Goal: Information Seeking & Learning: Learn about a topic

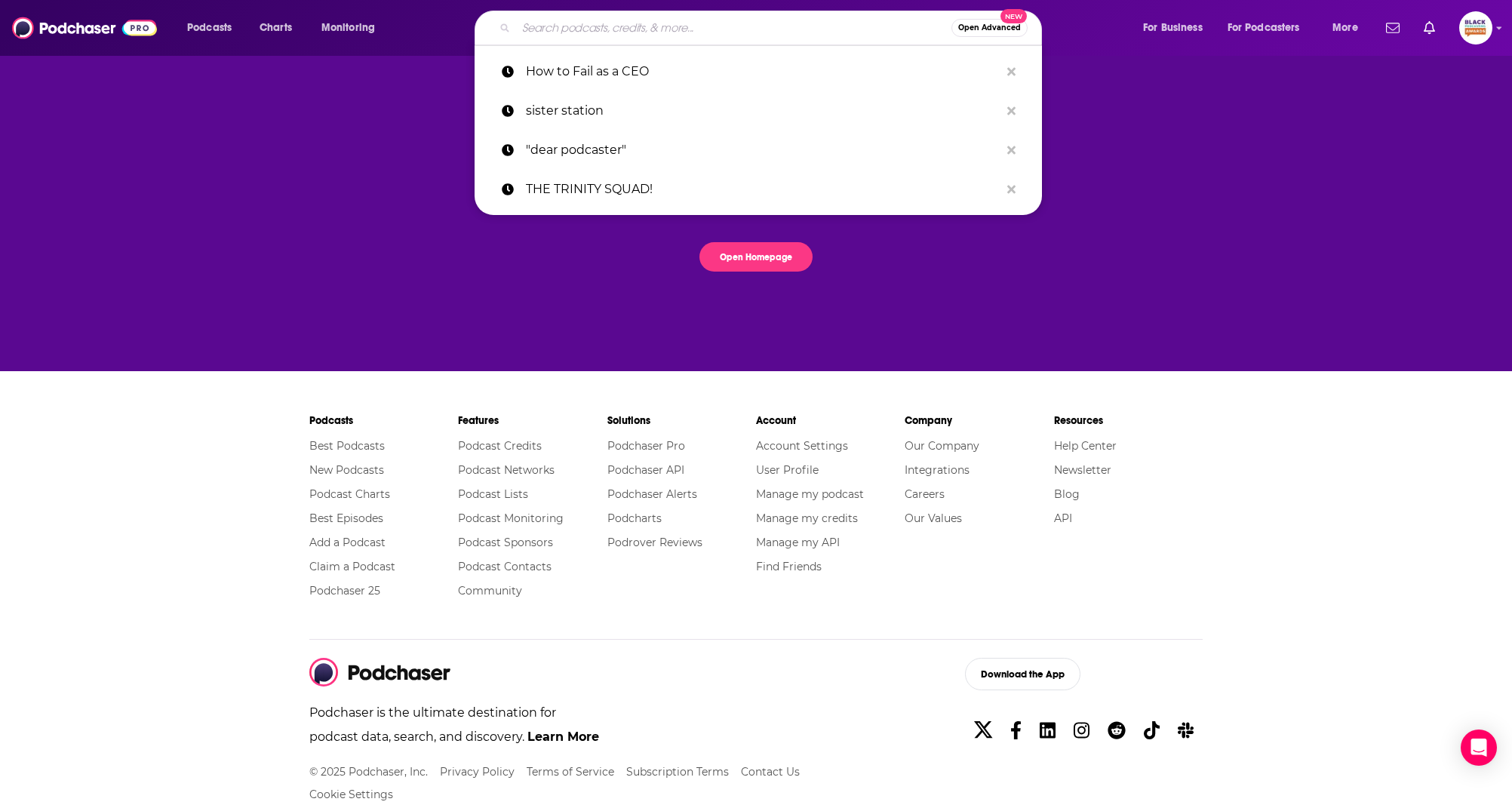
click at [691, 24] on input "Search podcasts, credits, & more..." at bounding box center [733, 28] width 436 height 24
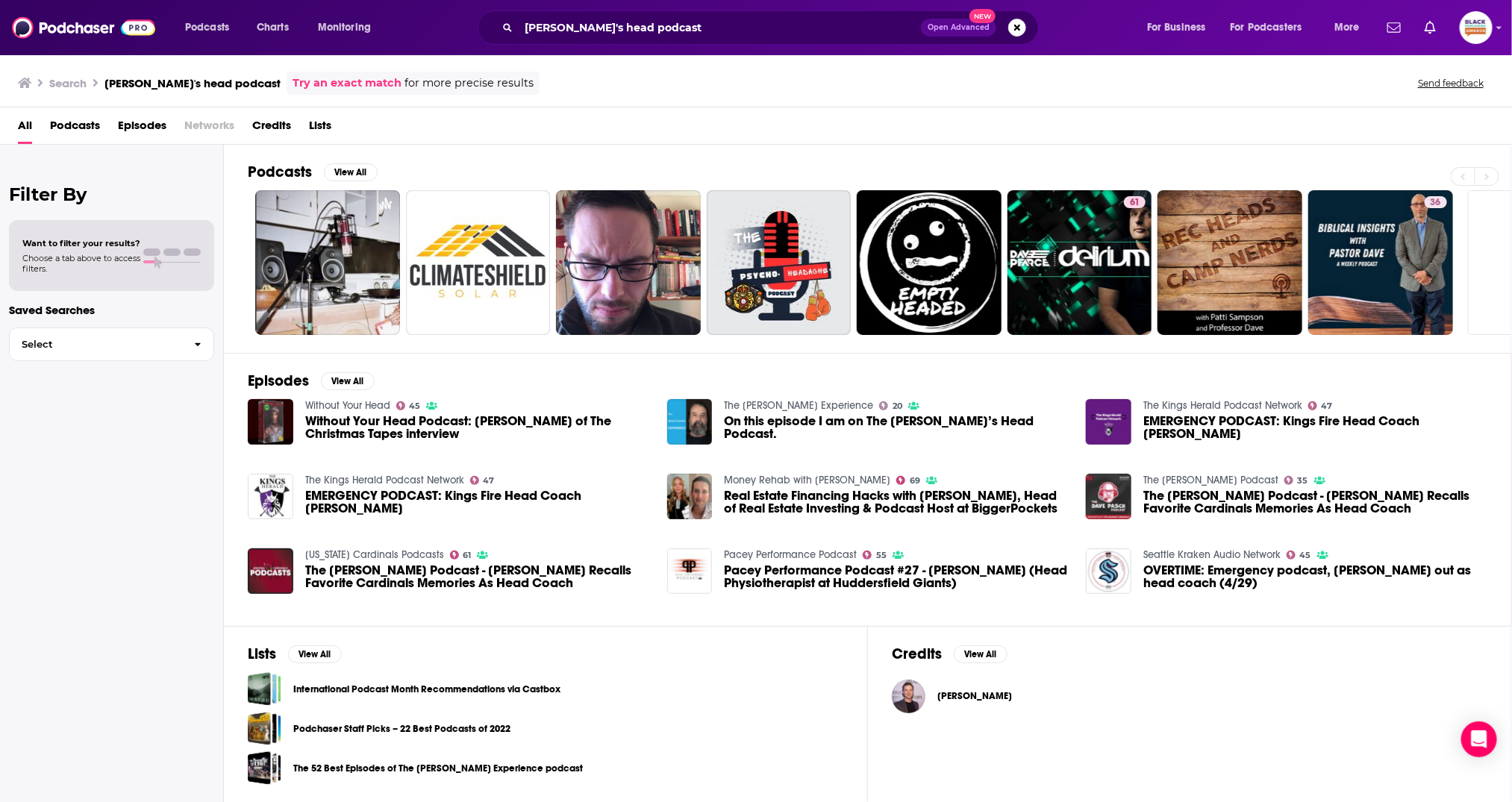
click at [299, 88] on link "Try an exact match" at bounding box center [347, 83] width 109 height 17
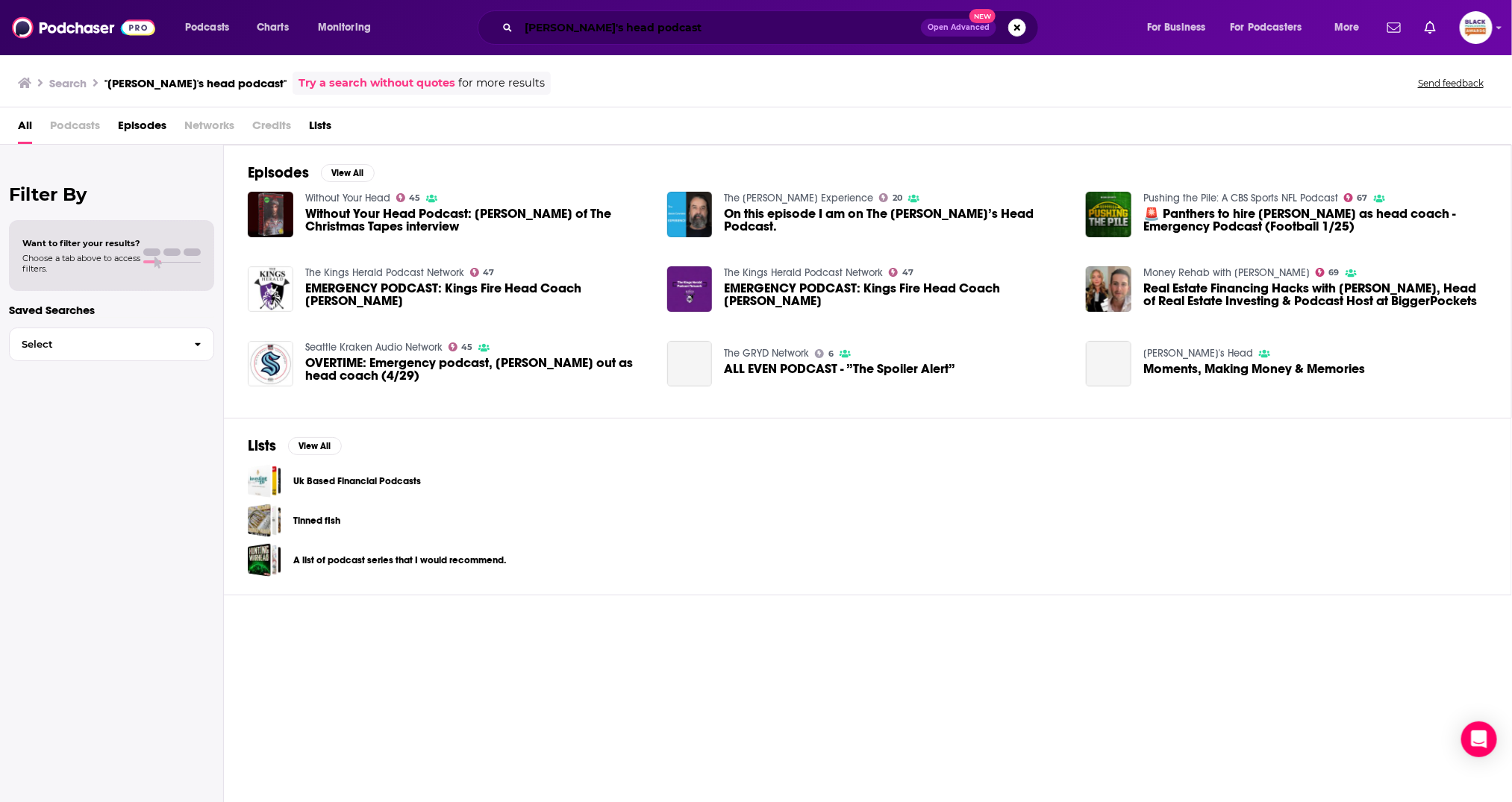
click at [693, 32] on input "[PERSON_NAME]'s head podcast" at bounding box center [720, 27] width 402 height 24
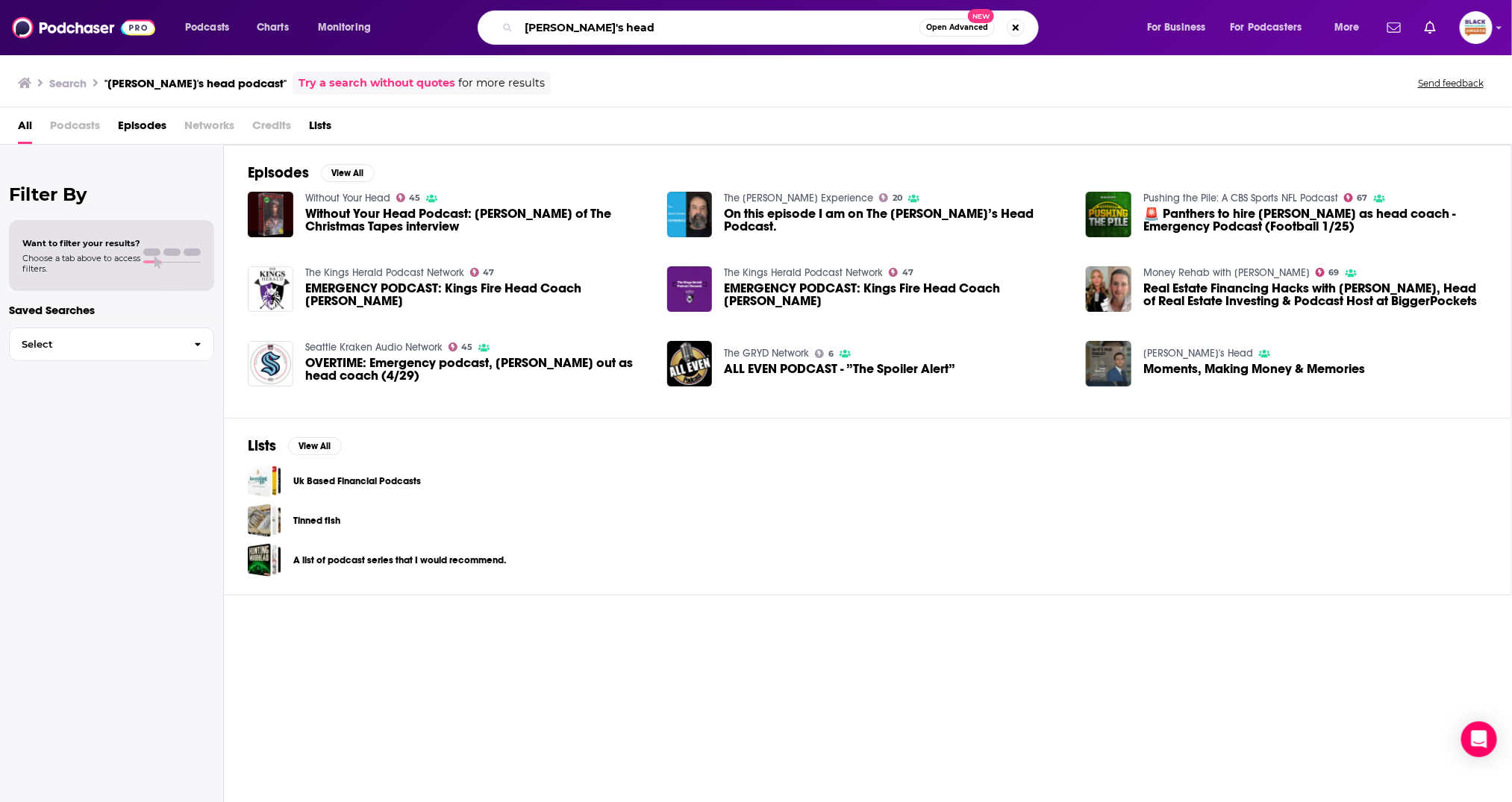
type input "[PERSON_NAME]'s head"
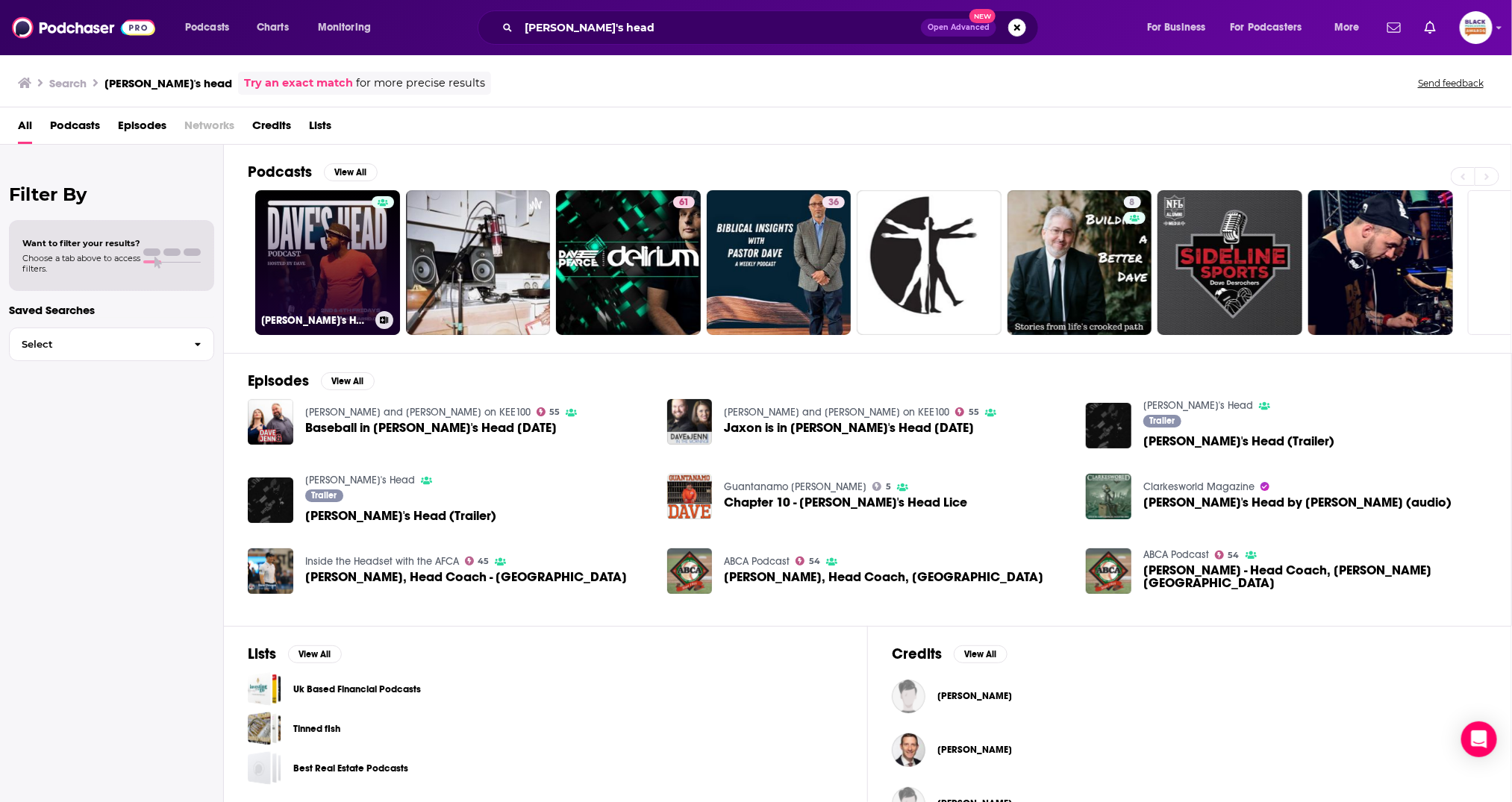
click at [327, 230] on link "Dave's Head" at bounding box center [327, 262] width 145 height 144
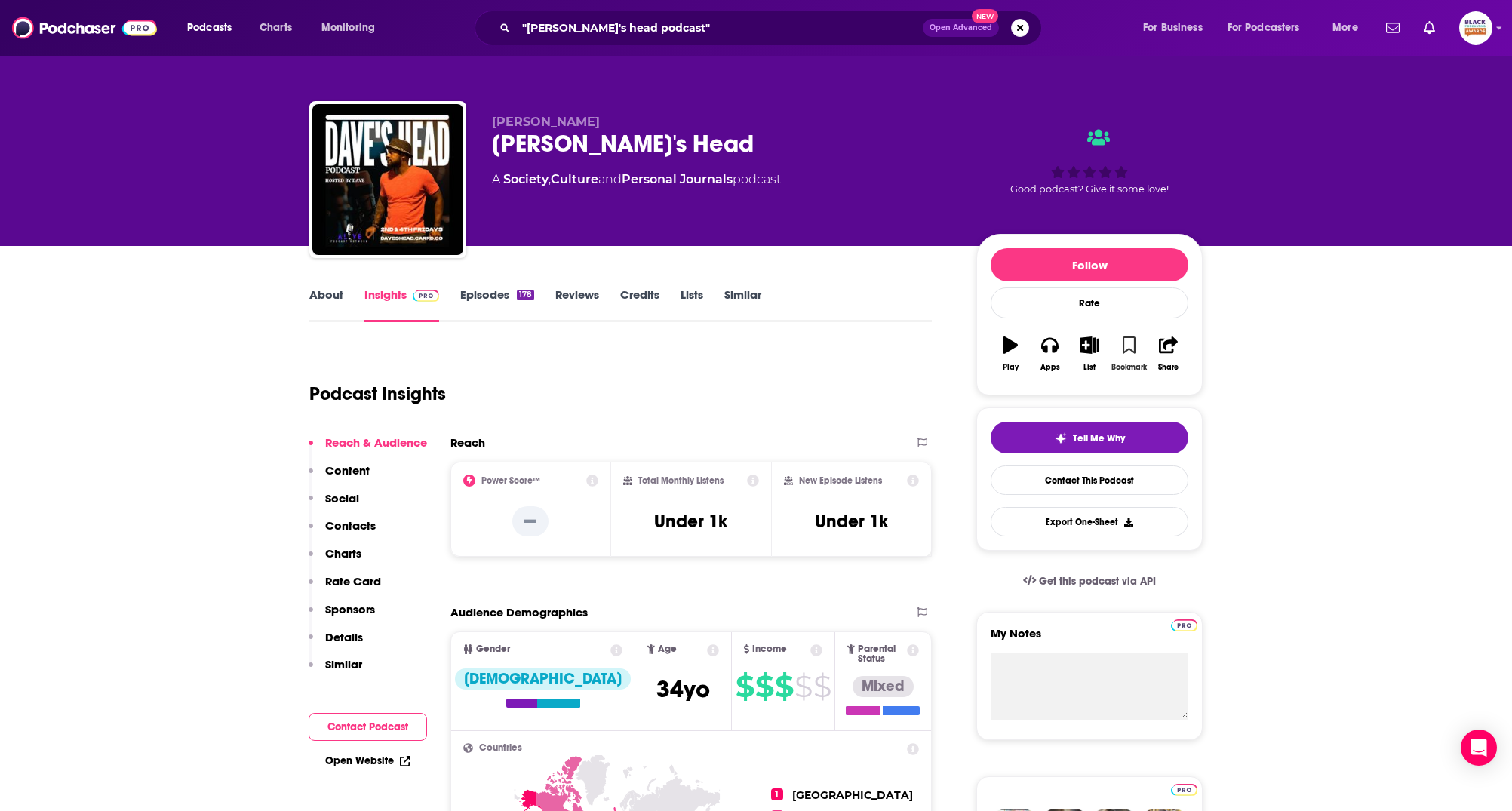
click at [1132, 337] on icon "button" at bounding box center [1129, 345] width 13 height 17
click at [1093, 337] on icon "button" at bounding box center [1089, 345] width 18 height 17
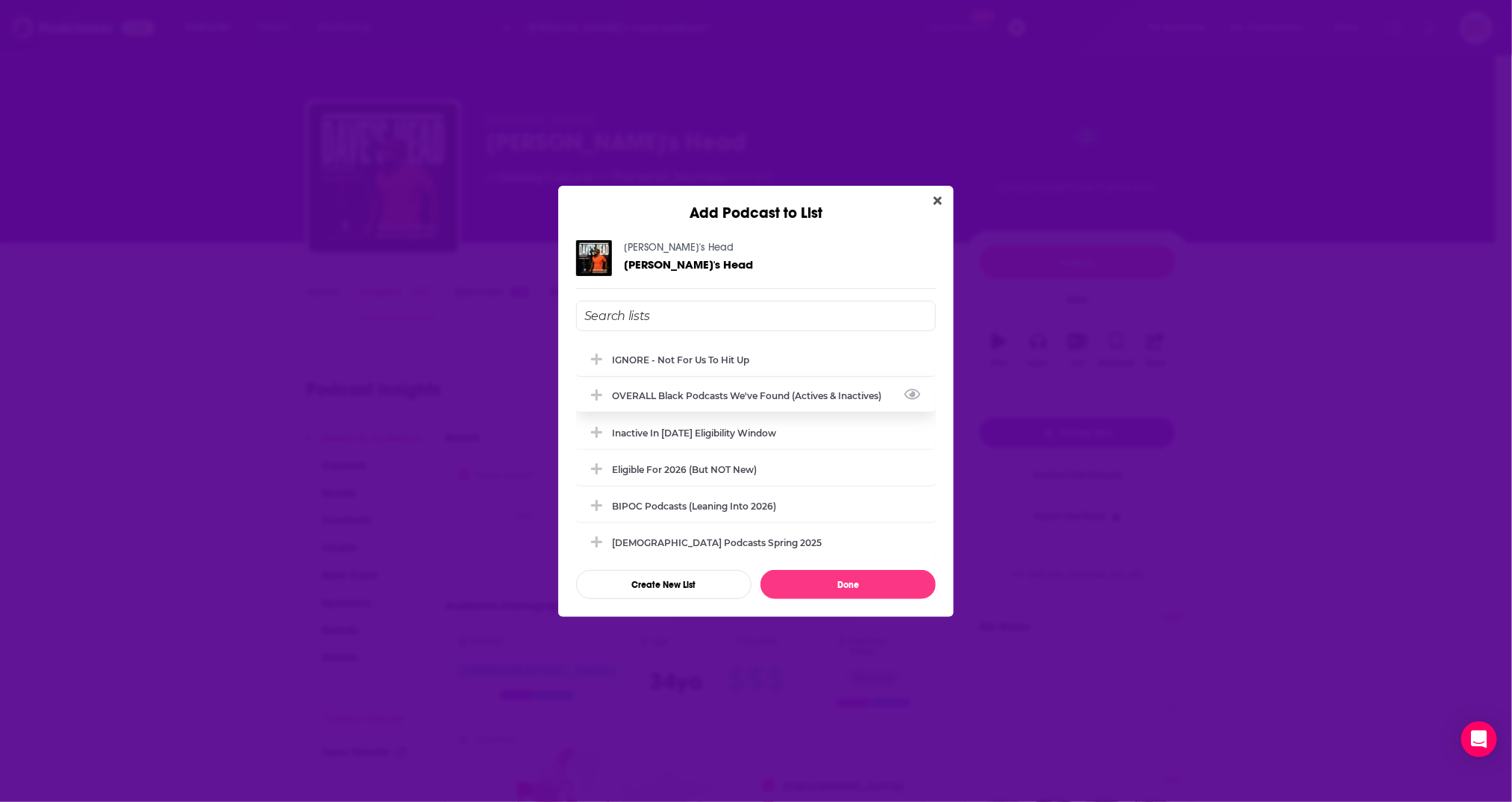
click at [700, 387] on div "OVERALL Black podcasts we've found (actives & inactives)" at bounding box center [756, 396] width 359 height 33
click at [855, 578] on button "Done" at bounding box center [848, 584] width 176 height 29
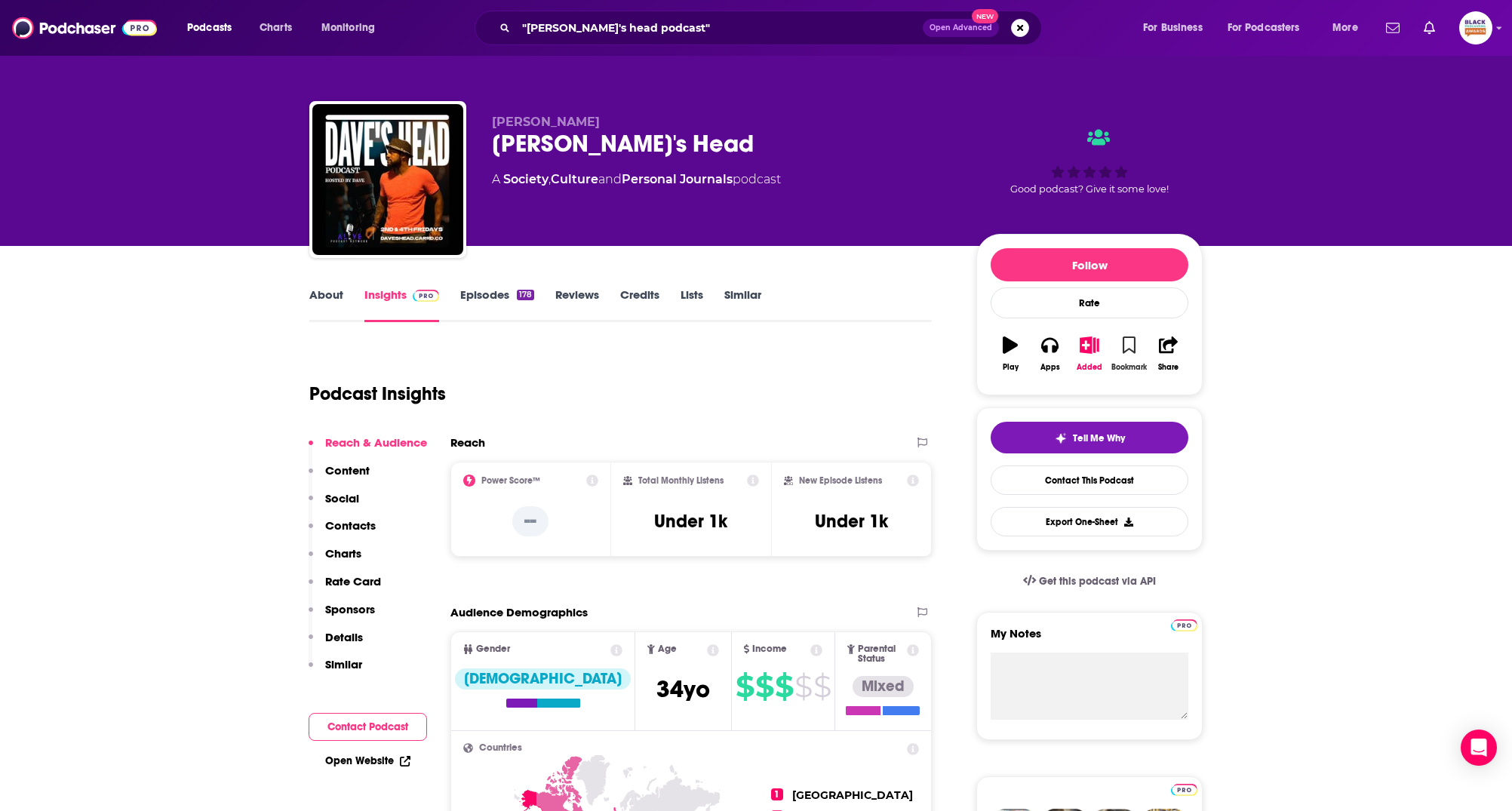
click at [1131, 351] on icon "button" at bounding box center [1129, 345] width 13 height 17
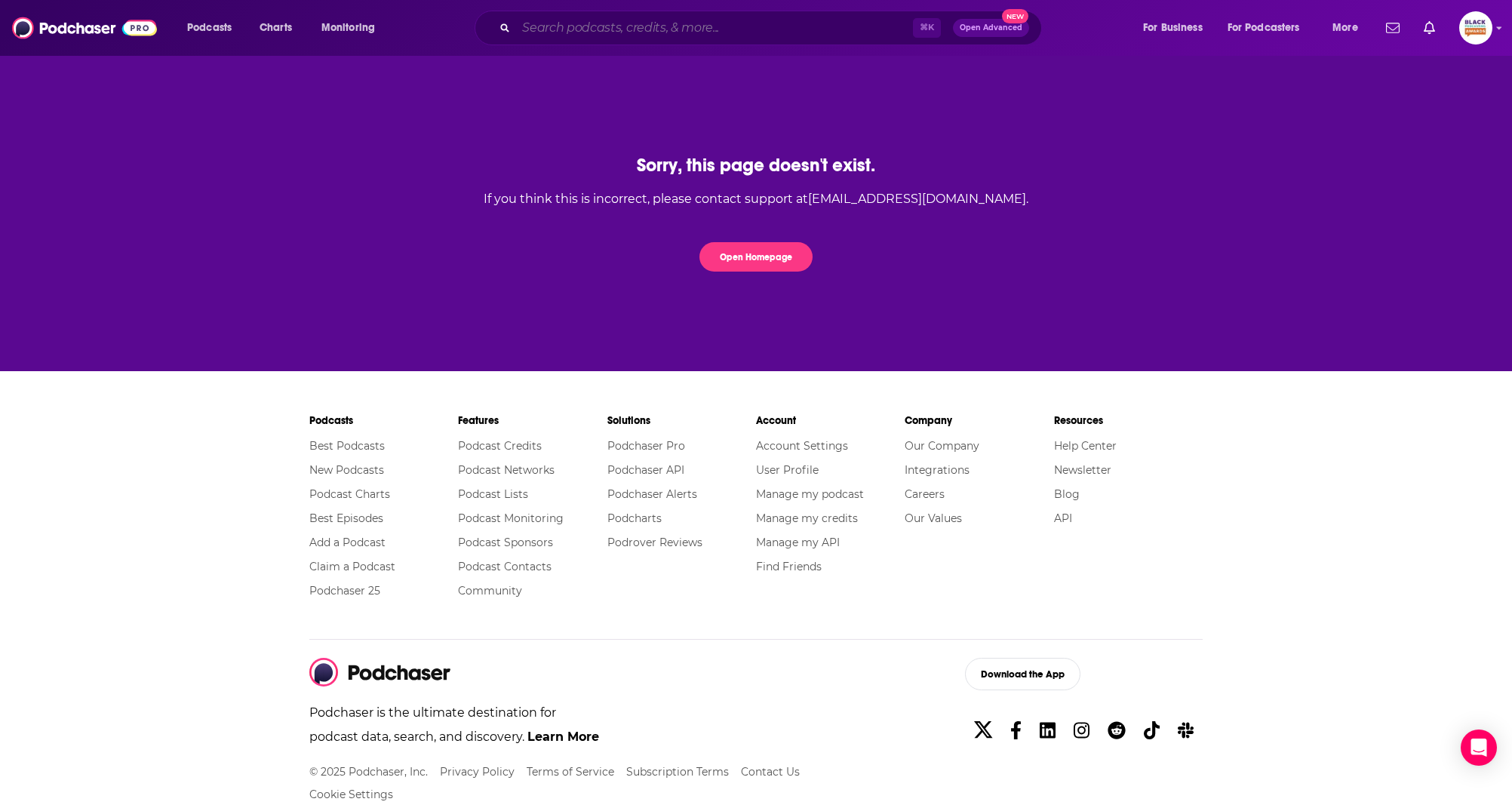
click at [710, 31] on input "Search podcasts, credits, & more..." at bounding box center [714, 28] width 397 height 24
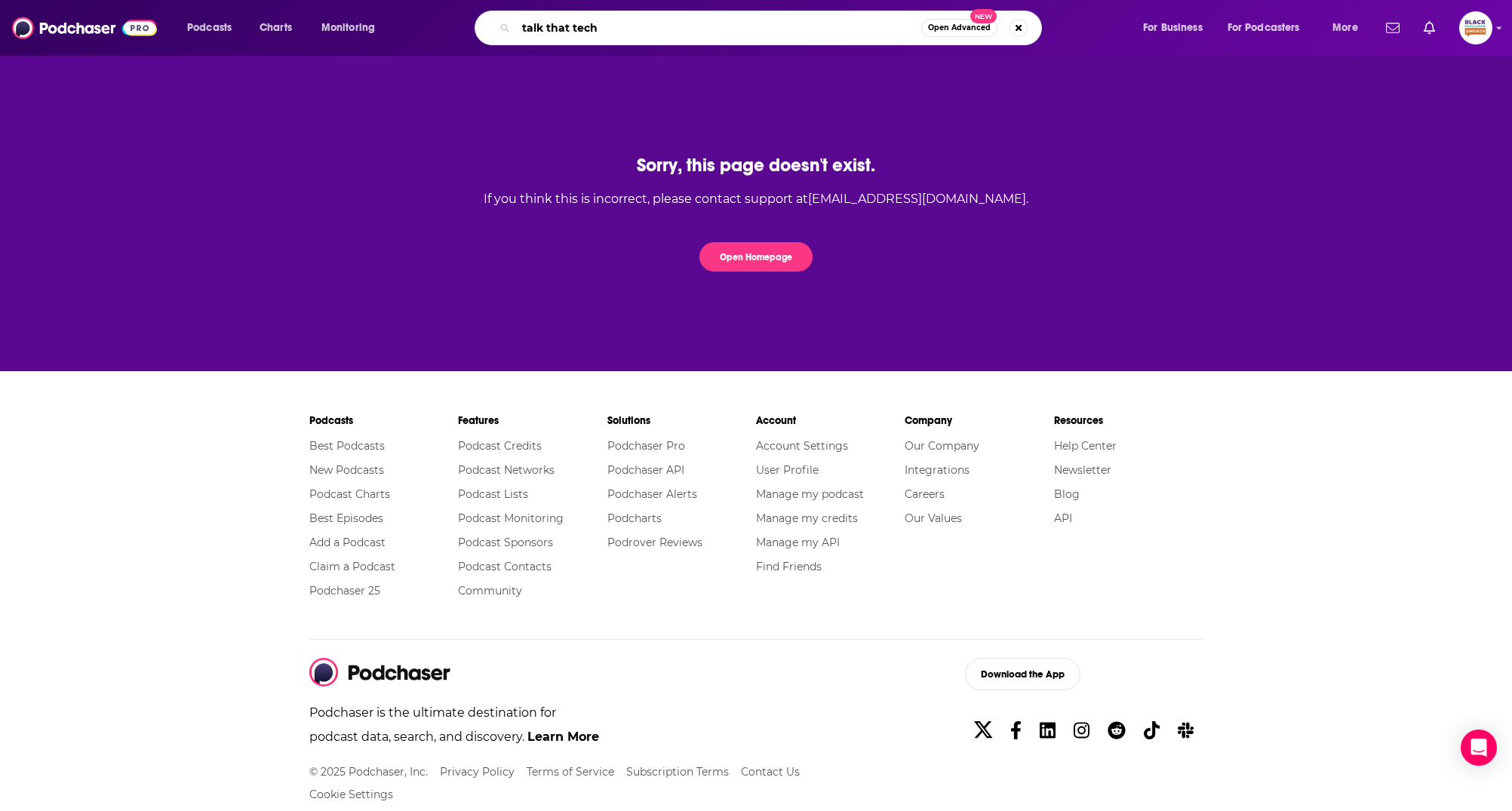
type input "talk that tech"
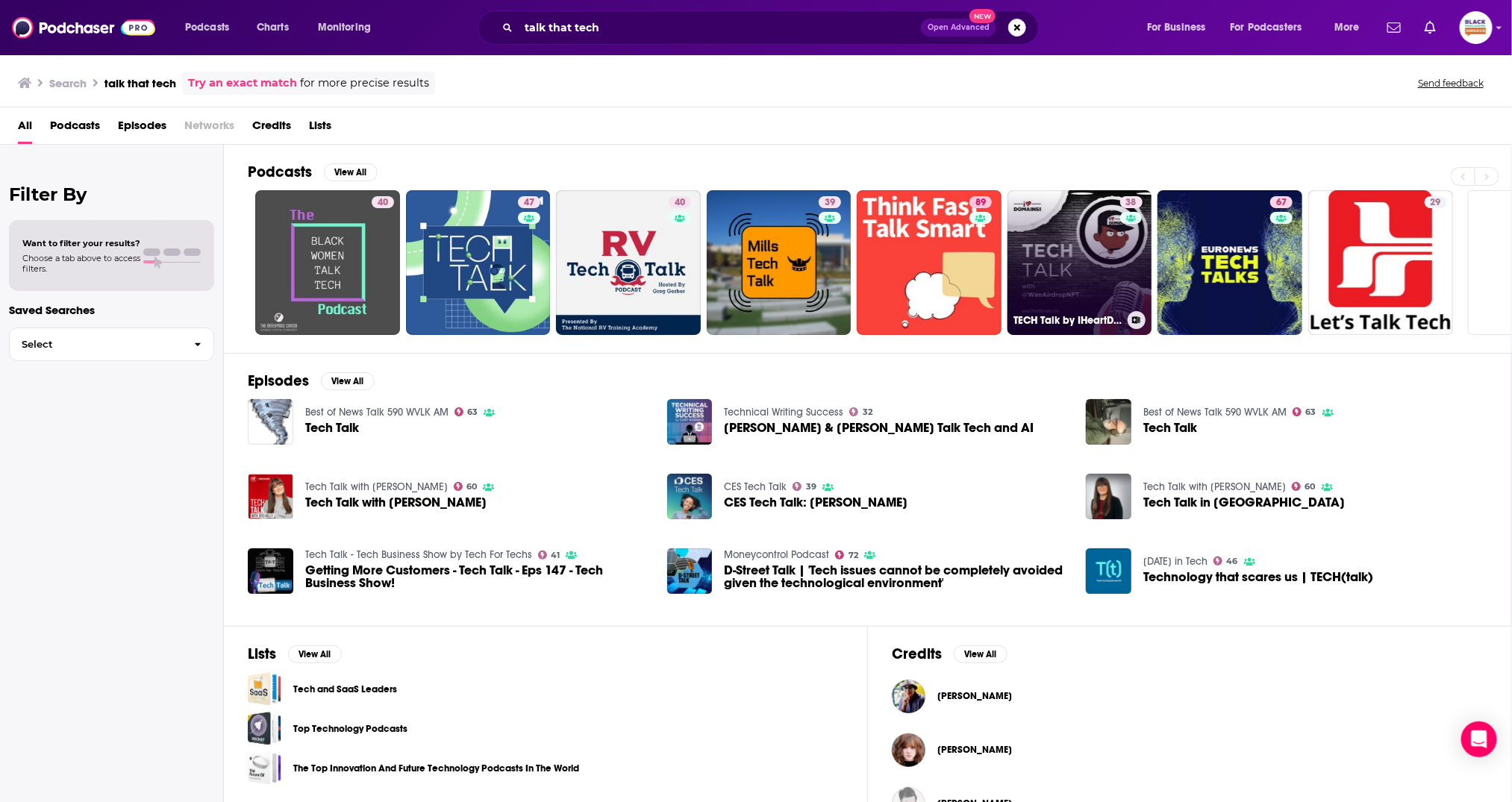
click at [1040, 229] on link "38 TECH Talk by IHeartDomains" at bounding box center [1080, 262] width 145 height 144
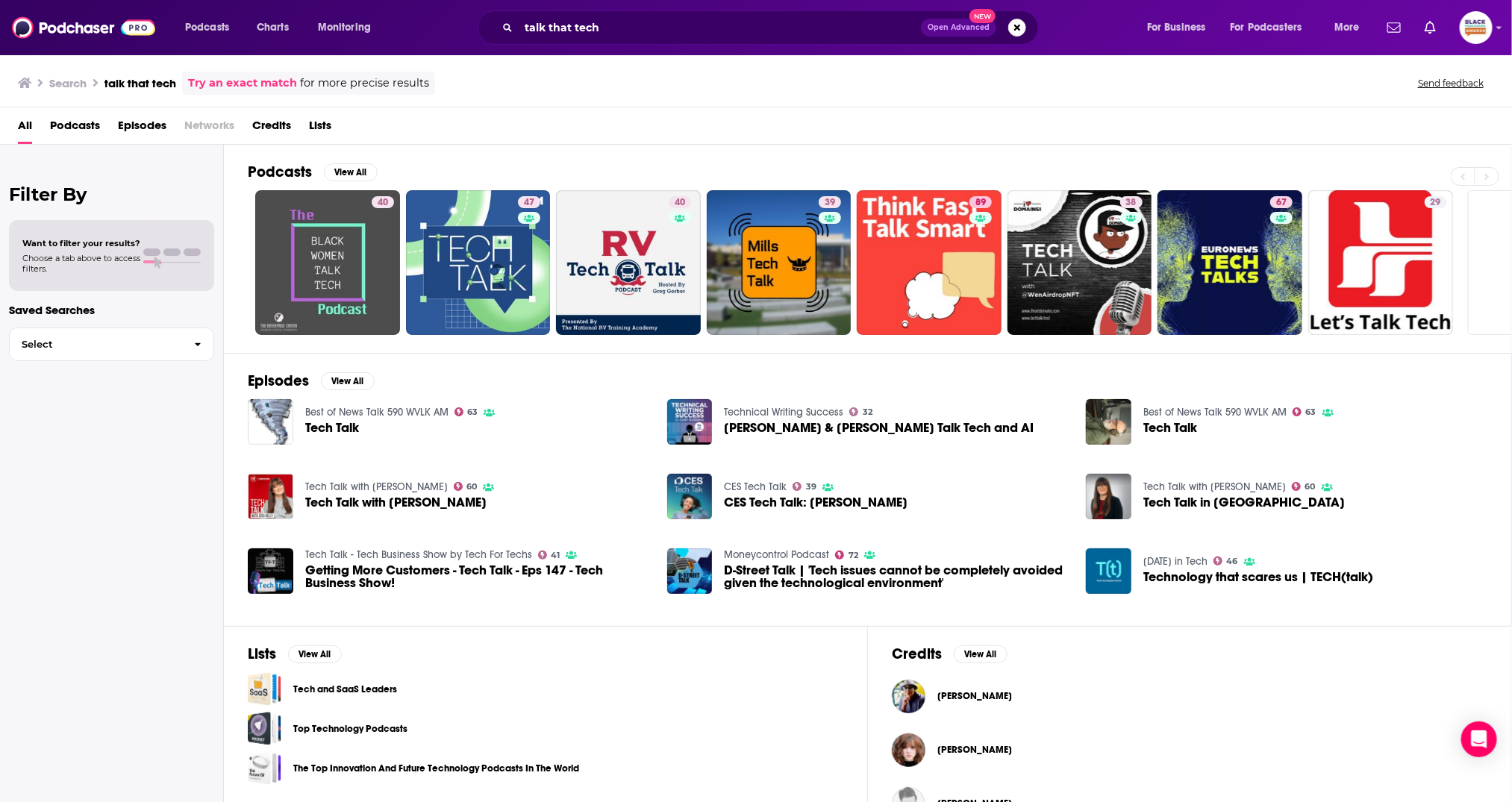
click at [285, 91] on link "Try an exact match" at bounding box center [242, 83] width 109 height 17
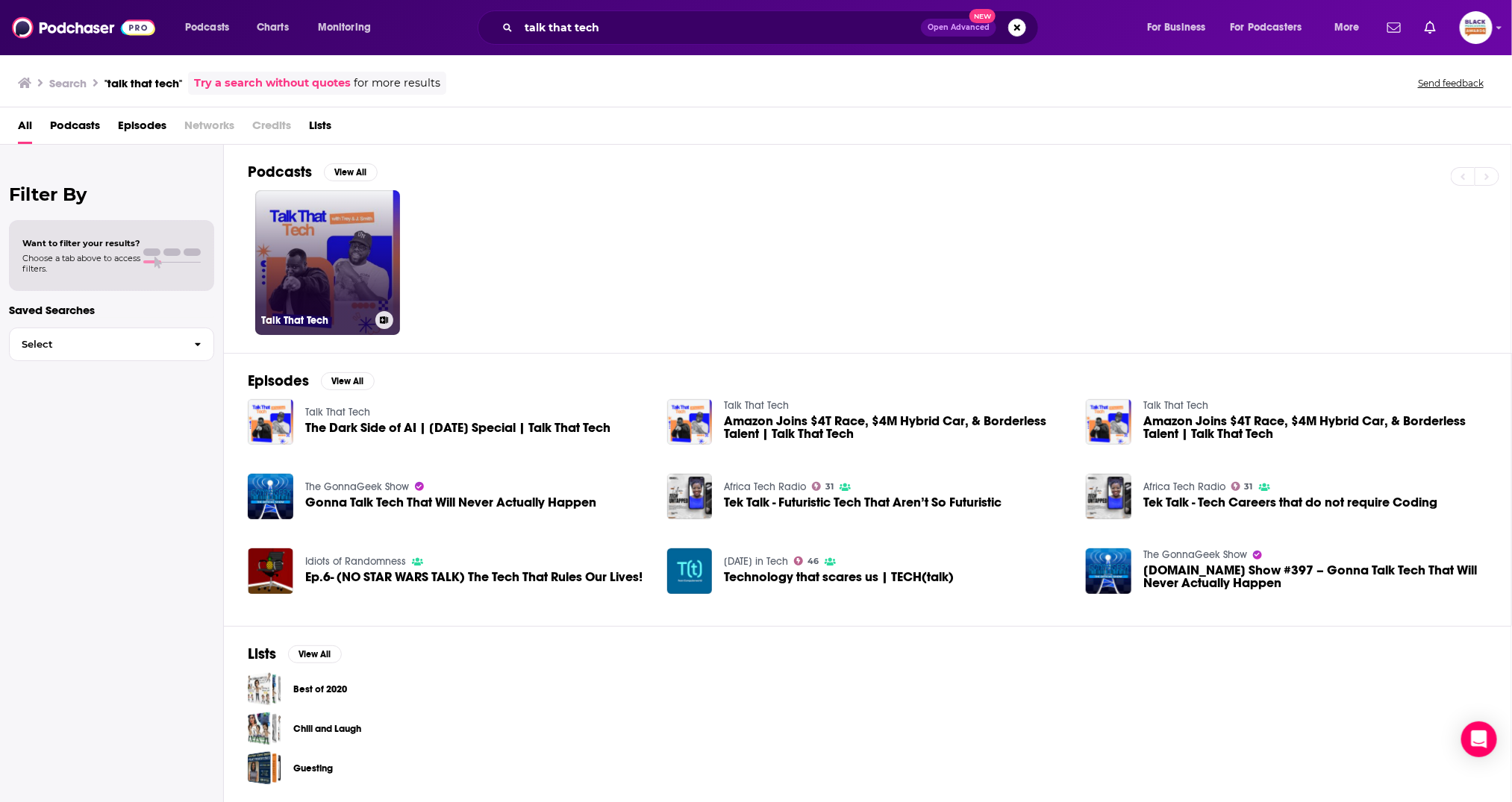
click at [355, 211] on link "Talk That Tech" at bounding box center [327, 262] width 145 height 144
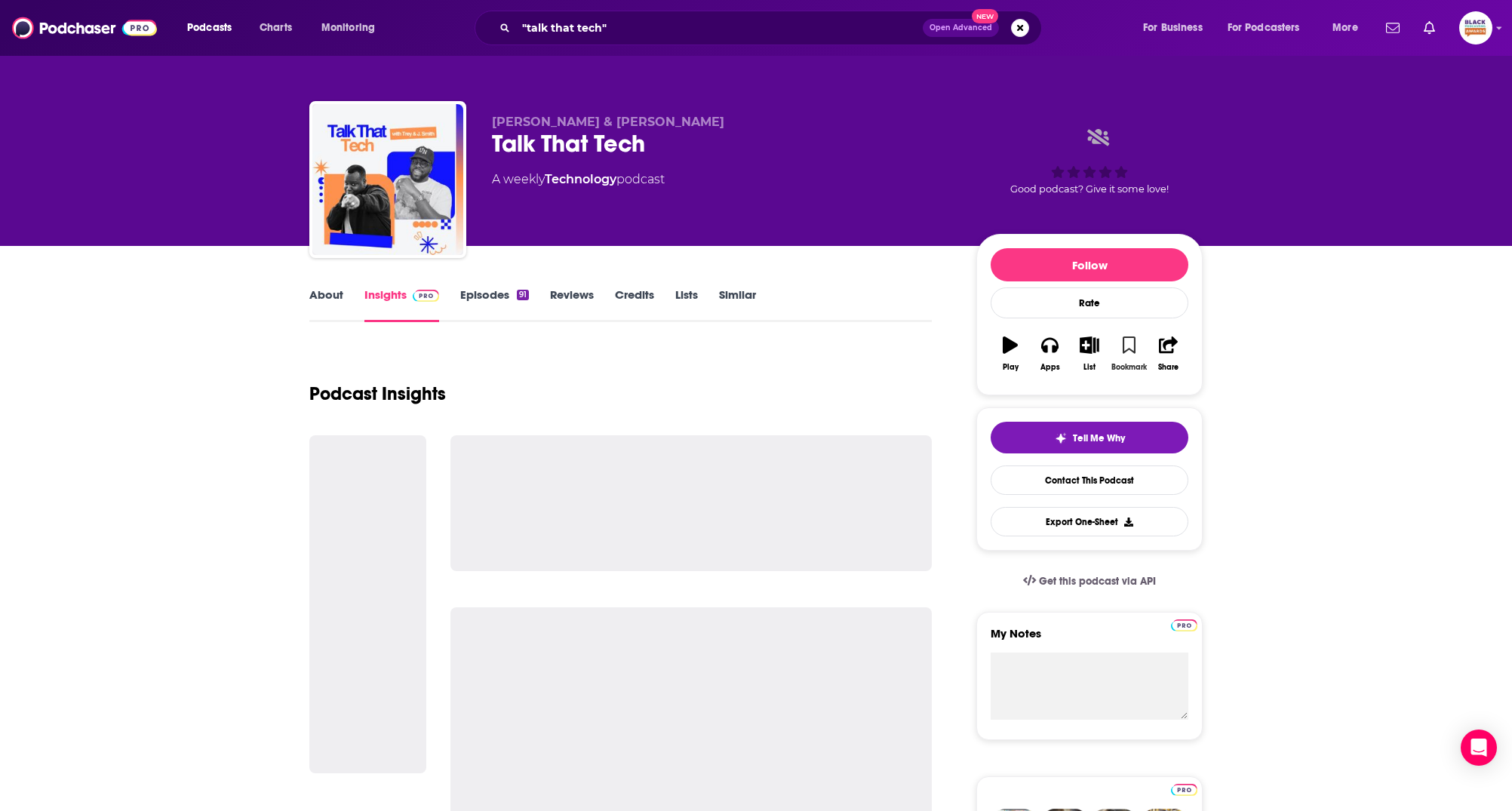
click at [1141, 336] on button "Bookmark" at bounding box center [1129, 353] width 39 height 55
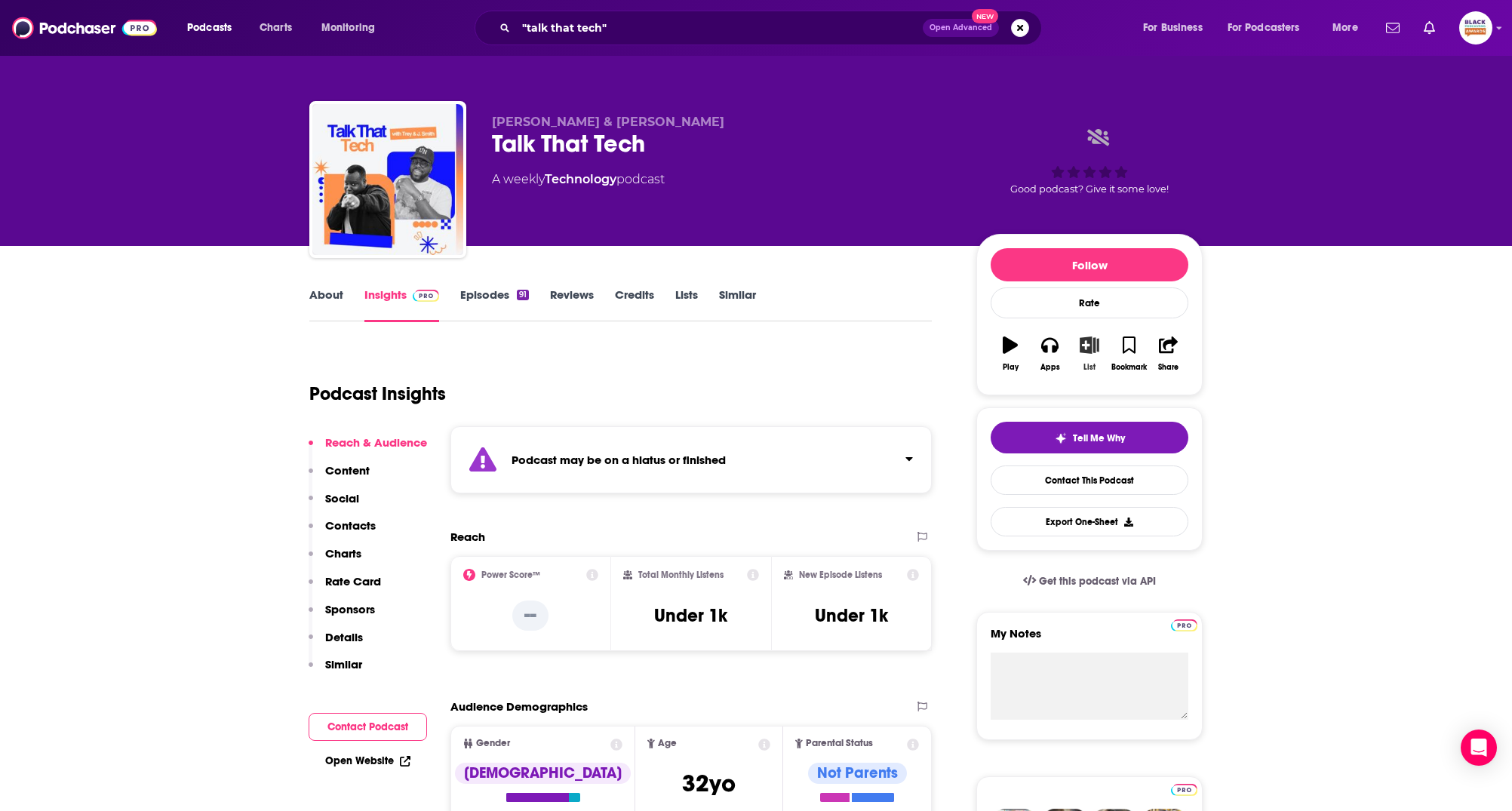
click at [1088, 347] on icon "button" at bounding box center [1089, 345] width 18 height 17
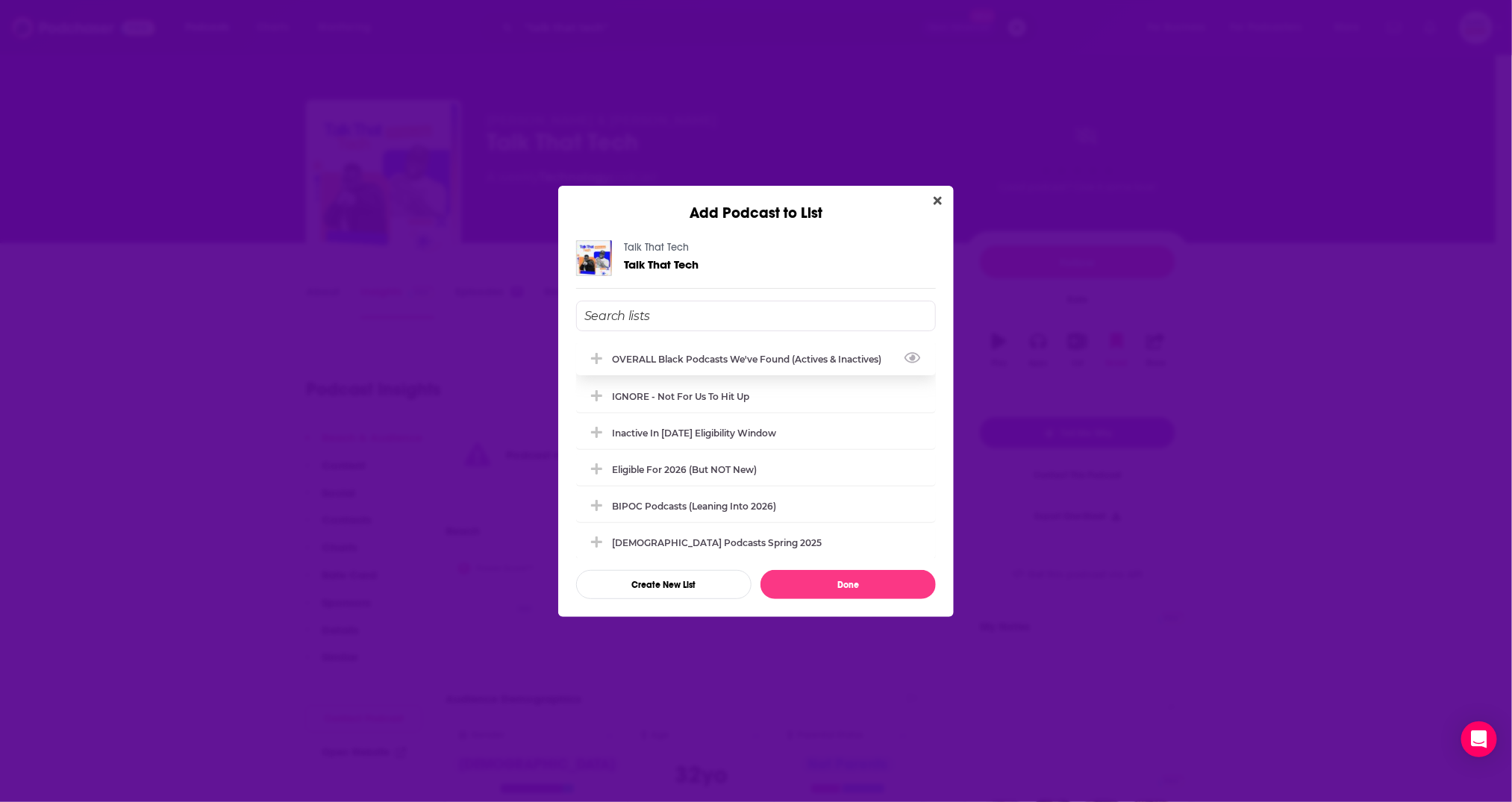
click at [694, 354] on div "OVERALL Black podcasts we've found (actives & inactives)" at bounding box center [751, 359] width 278 height 11
click at [863, 596] on button "Done" at bounding box center [848, 584] width 176 height 29
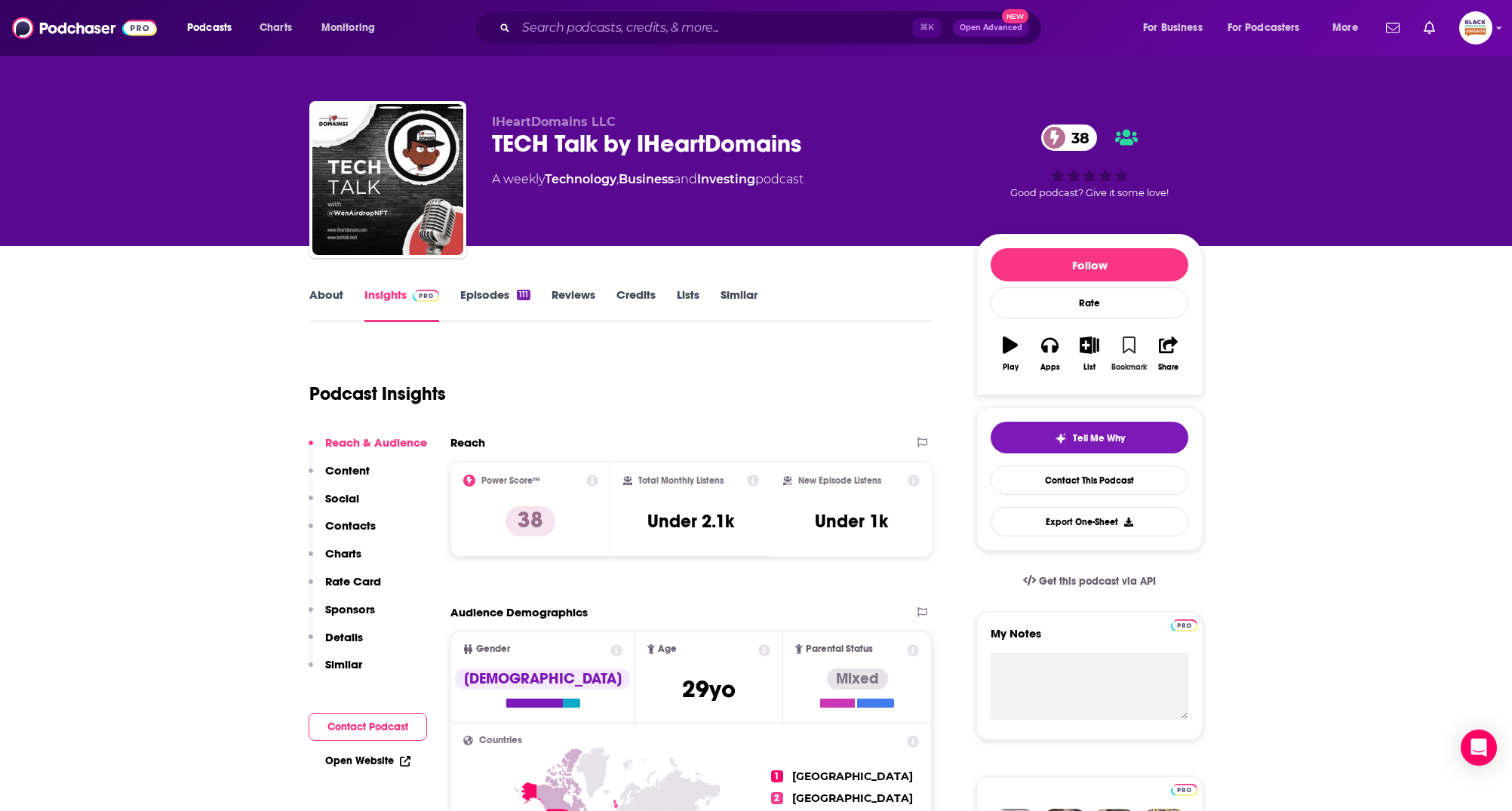
drag, startPoint x: 1125, startPoint y: 348, endPoint x: 1092, endPoint y: 348, distance: 33.0
click at [1124, 348] on icon "button" at bounding box center [1129, 345] width 13 height 17
click at [1091, 348] on icon "button" at bounding box center [1089, 345] width 18 height 17
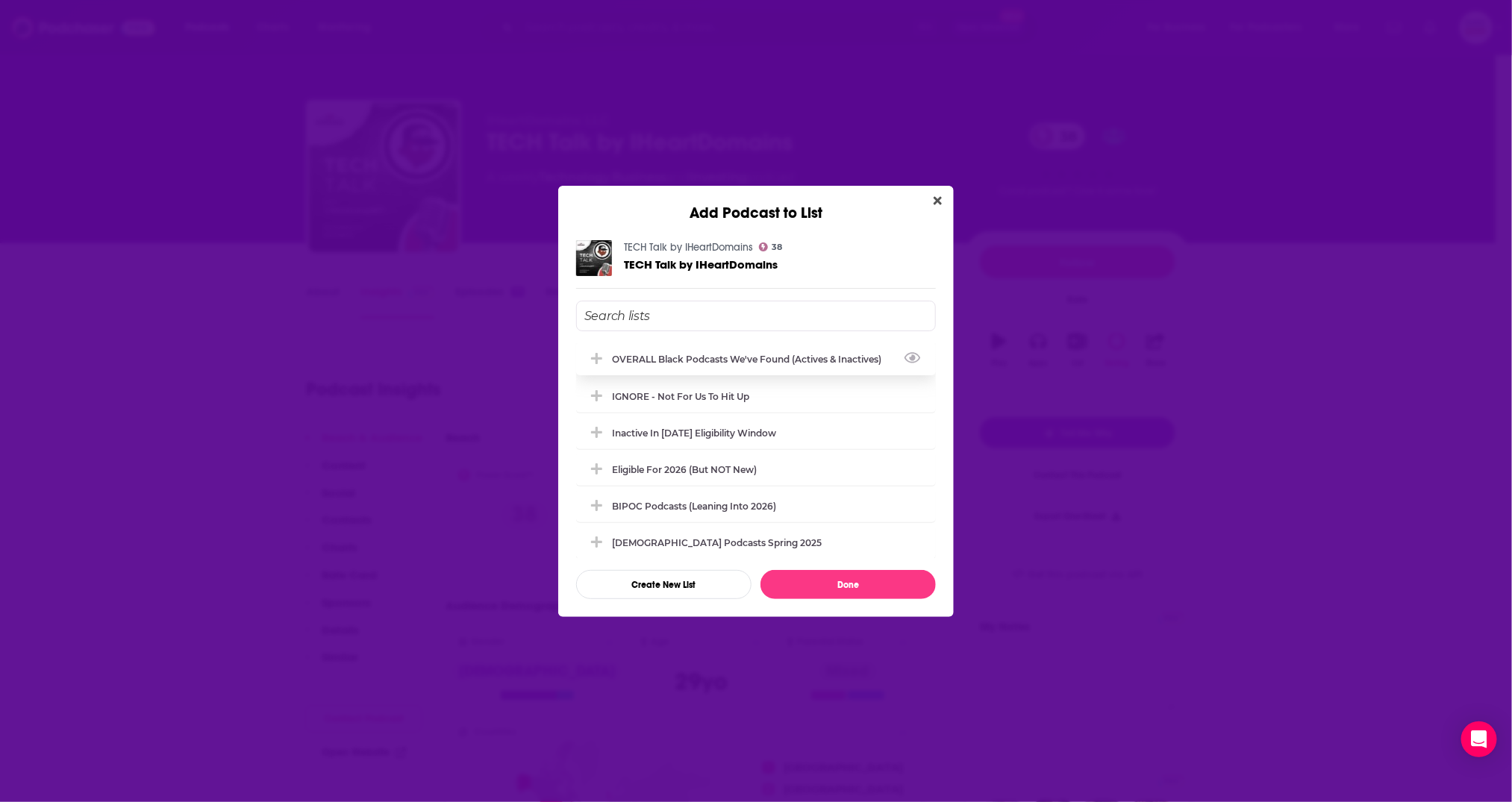
click at [762, 348] on div "OVERALL Black podcasts we've found (actives & inactives)" at bounding box center [756, 359] width 359 height 33
click at [864, 578] on button "Done" at bounding box center [848, 584] width 176 height 29
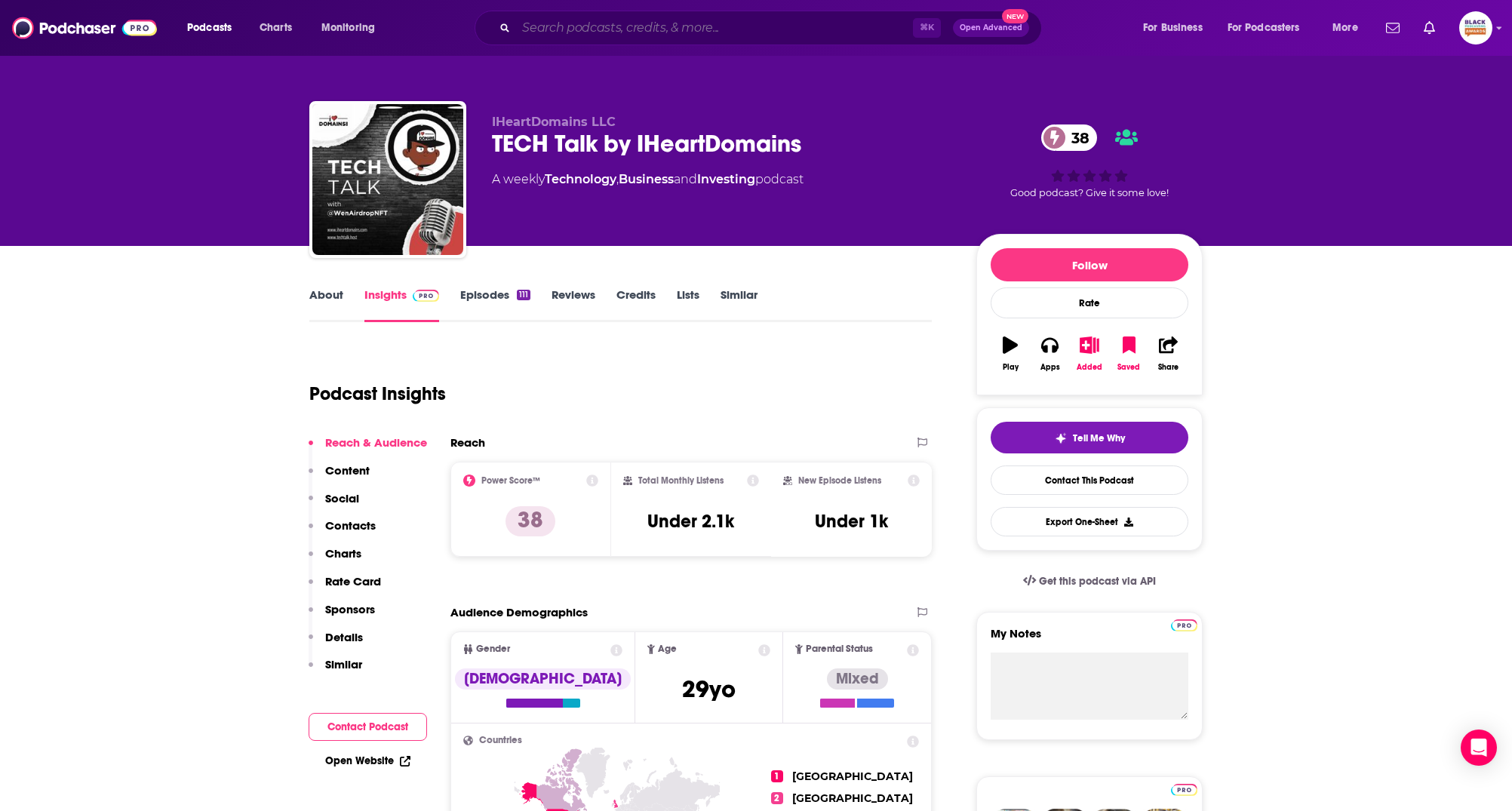
click at [706, 37] on input "Search podcasts, credits, & more..." at bounding box center [714, 28] width 397 height 24
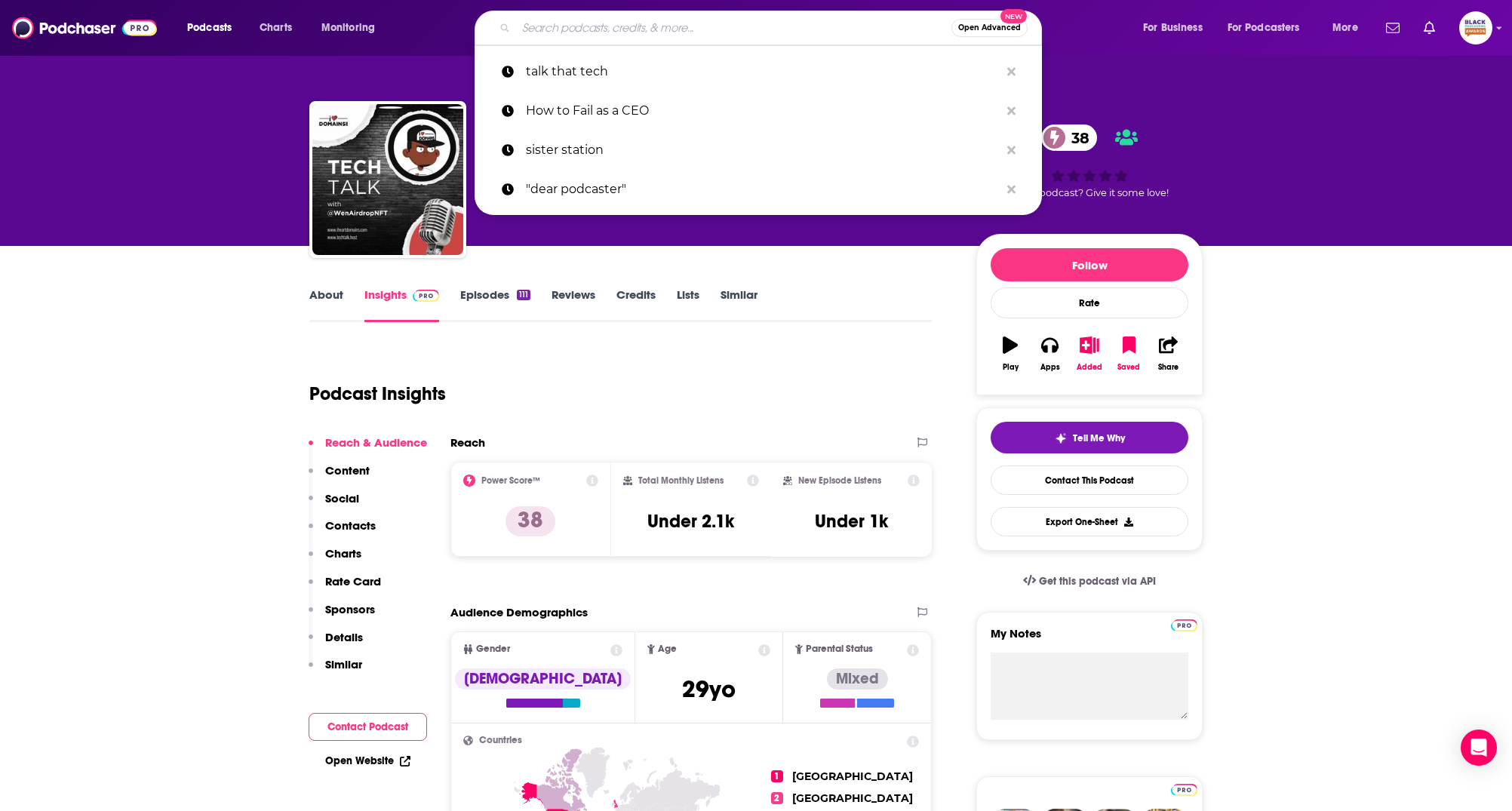
paste input "White Coats & Real Talk"
type input "White Coats & Real Talk"
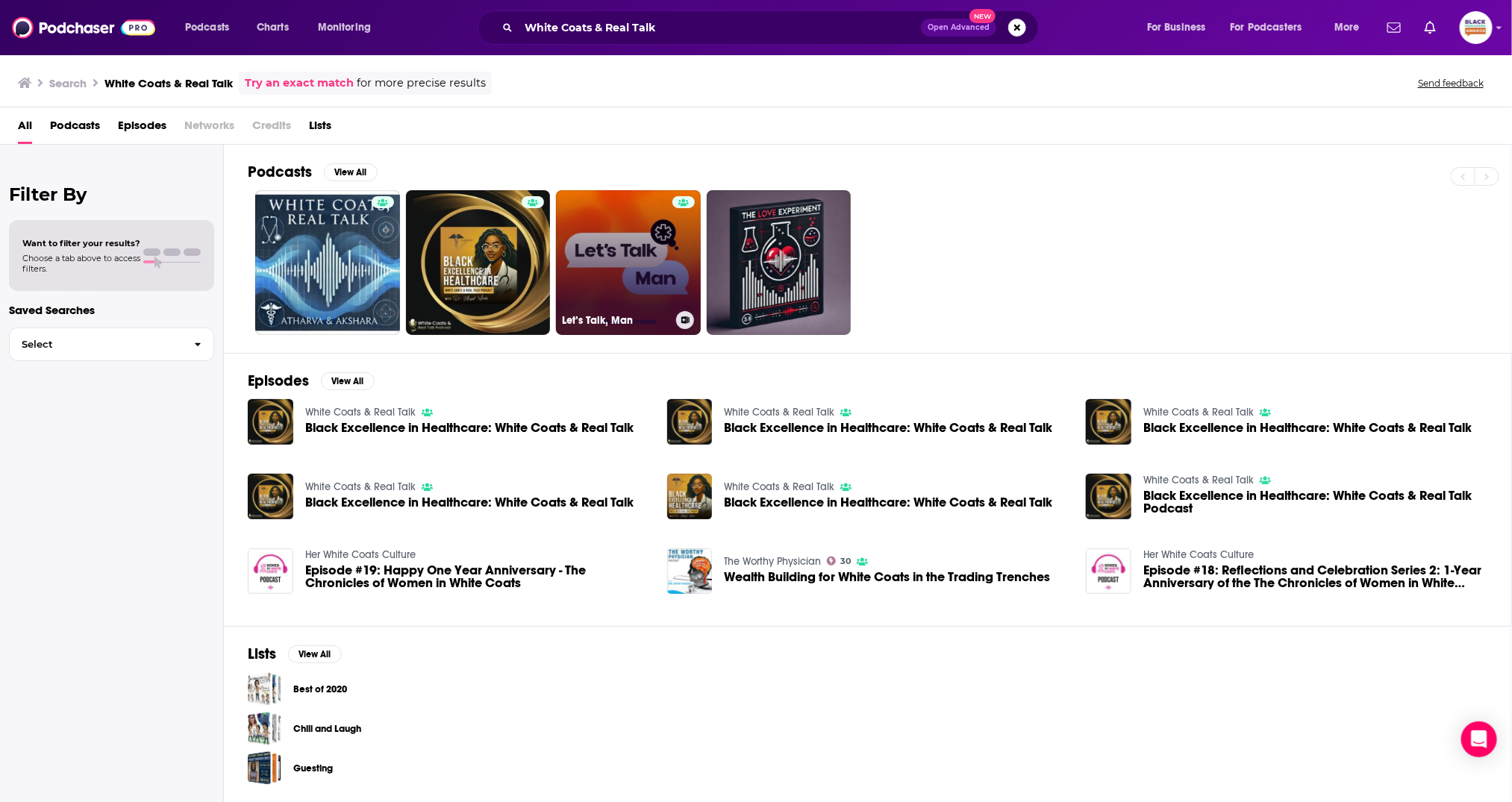
click at [566, 215] on link "Let’s Talk, Man" at bounding box center [628, 262] width 145 height 144
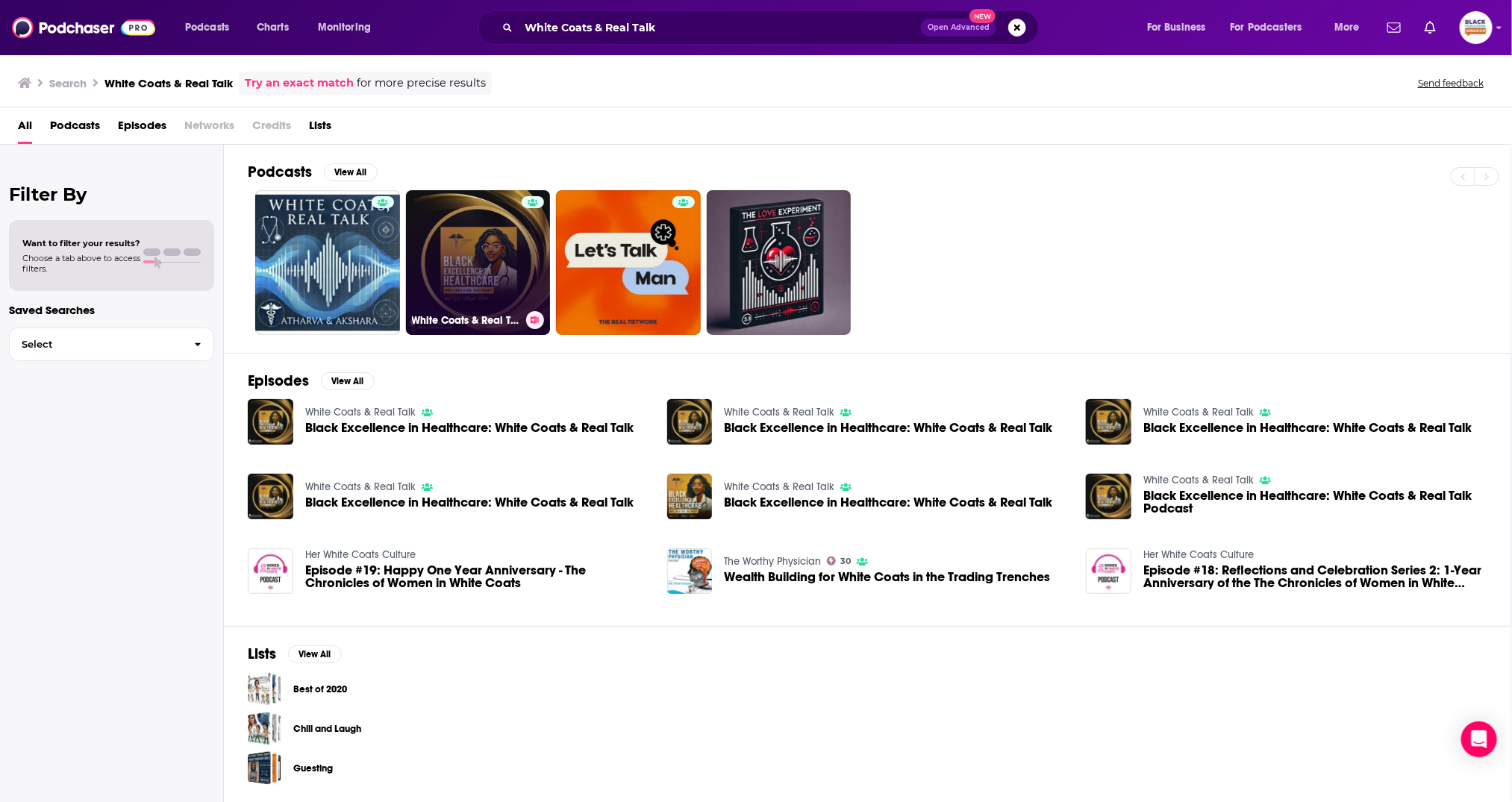
click at [488, 268] on link "White Coats & Real Talk" at bounding box center [478, 262] width 145 height 144
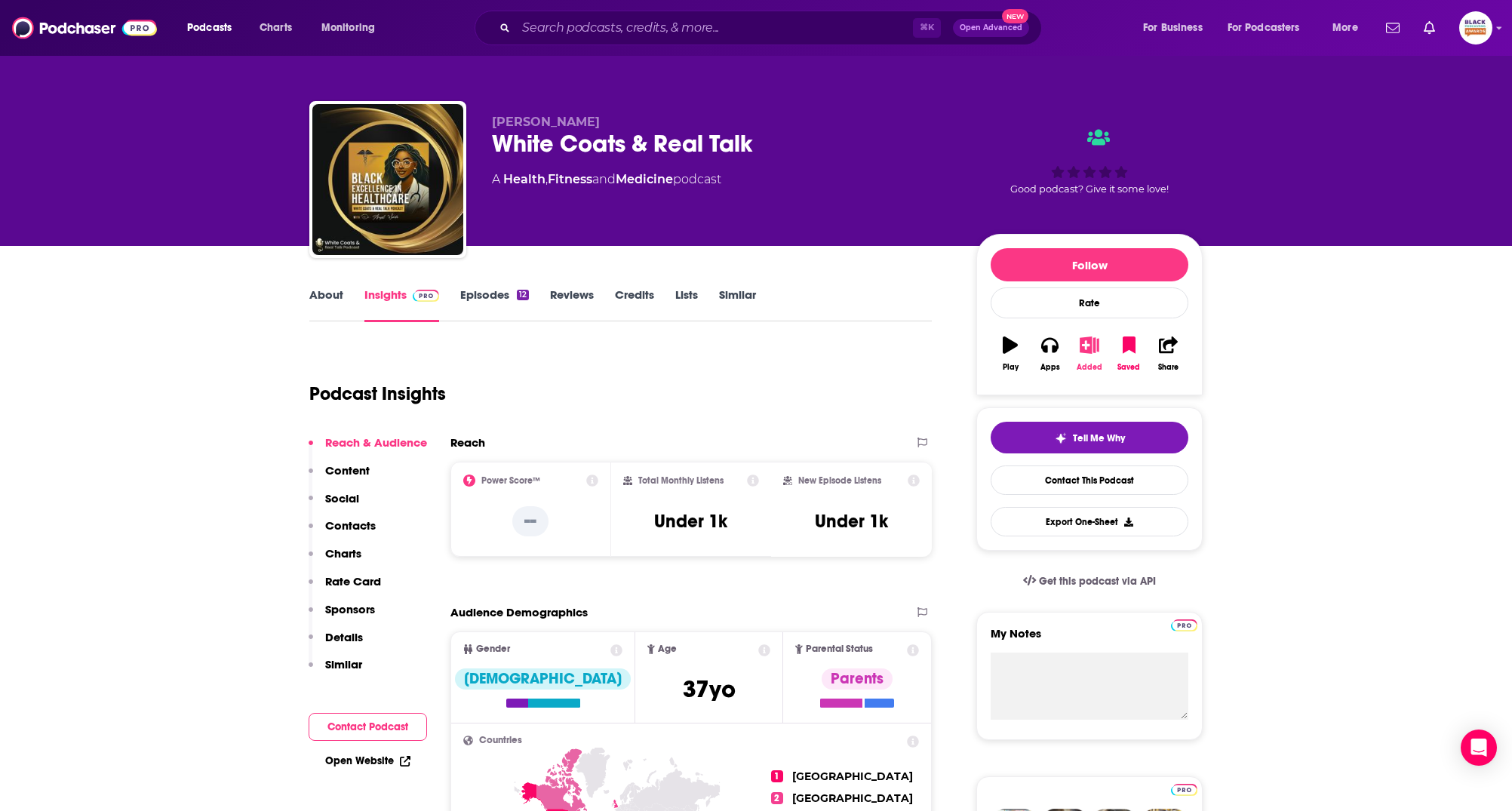
click at [1101, 342] on button "Added" at bounding box center [1089, 353] width 39 height 55
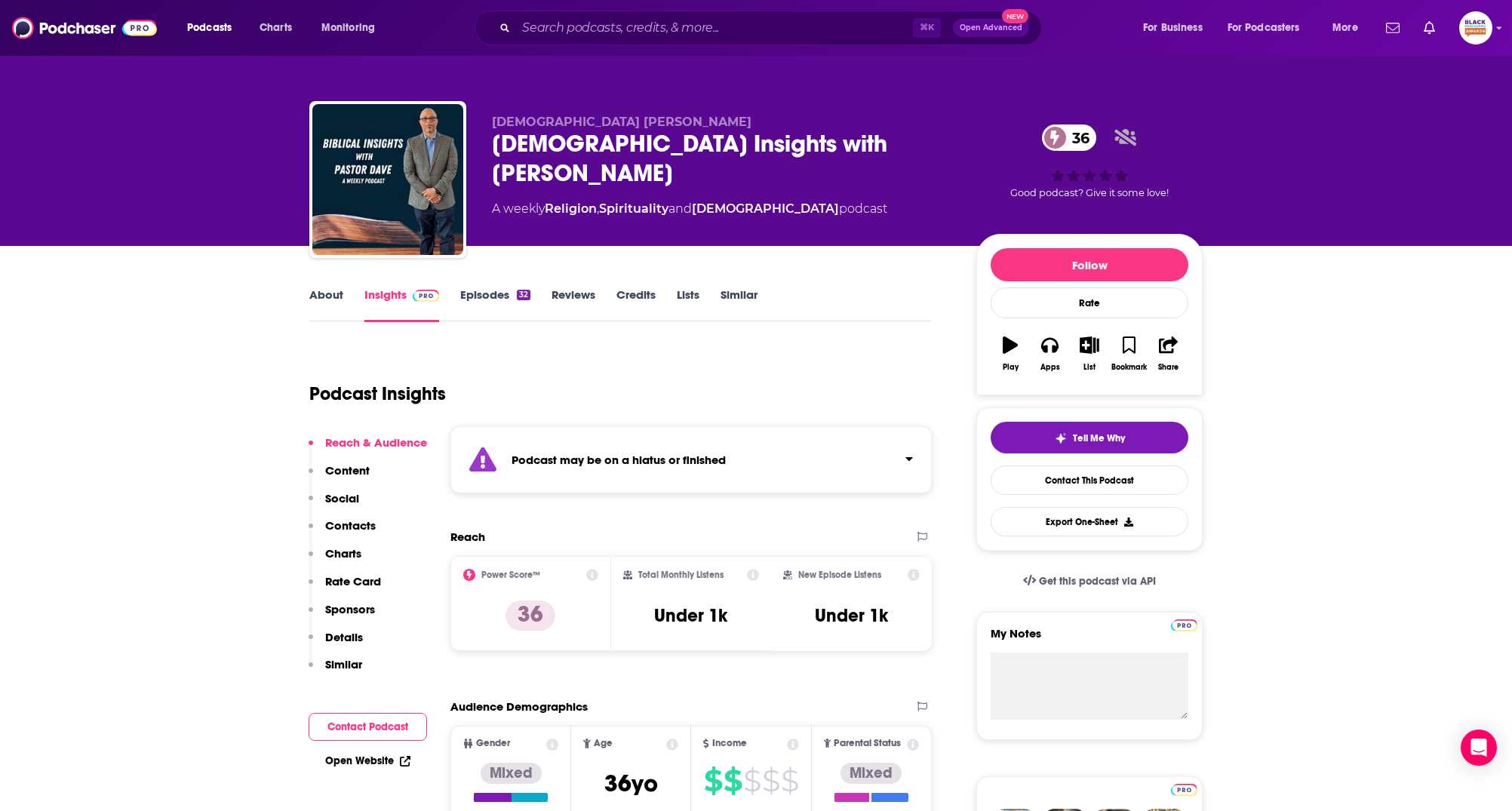
drag, startPoint x: 867, startPoint y: 453, endPoint x: 912, endPoint y: 429, distance: 51.0
click at [867, 453] on div "Podcast may be on a hiatus or finished" at bounding box center [691, 460] width 482 height 68
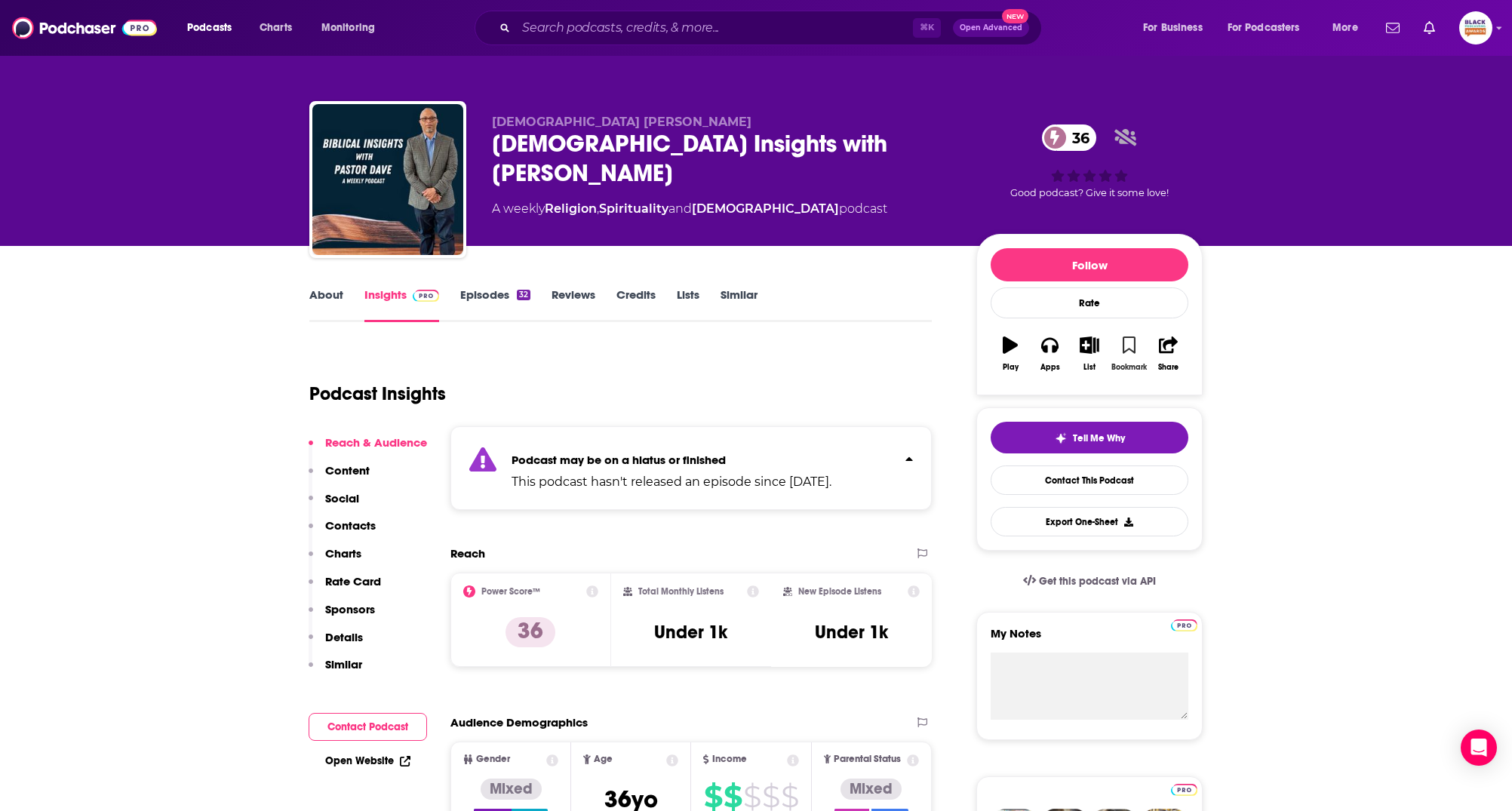
click at [1134, 342] on icon "button" at bounding box center [1129, 345] width 13 height 17
click at [1097, 345] on icon "button" at bounding box center [1089, 345] width 18 height 17
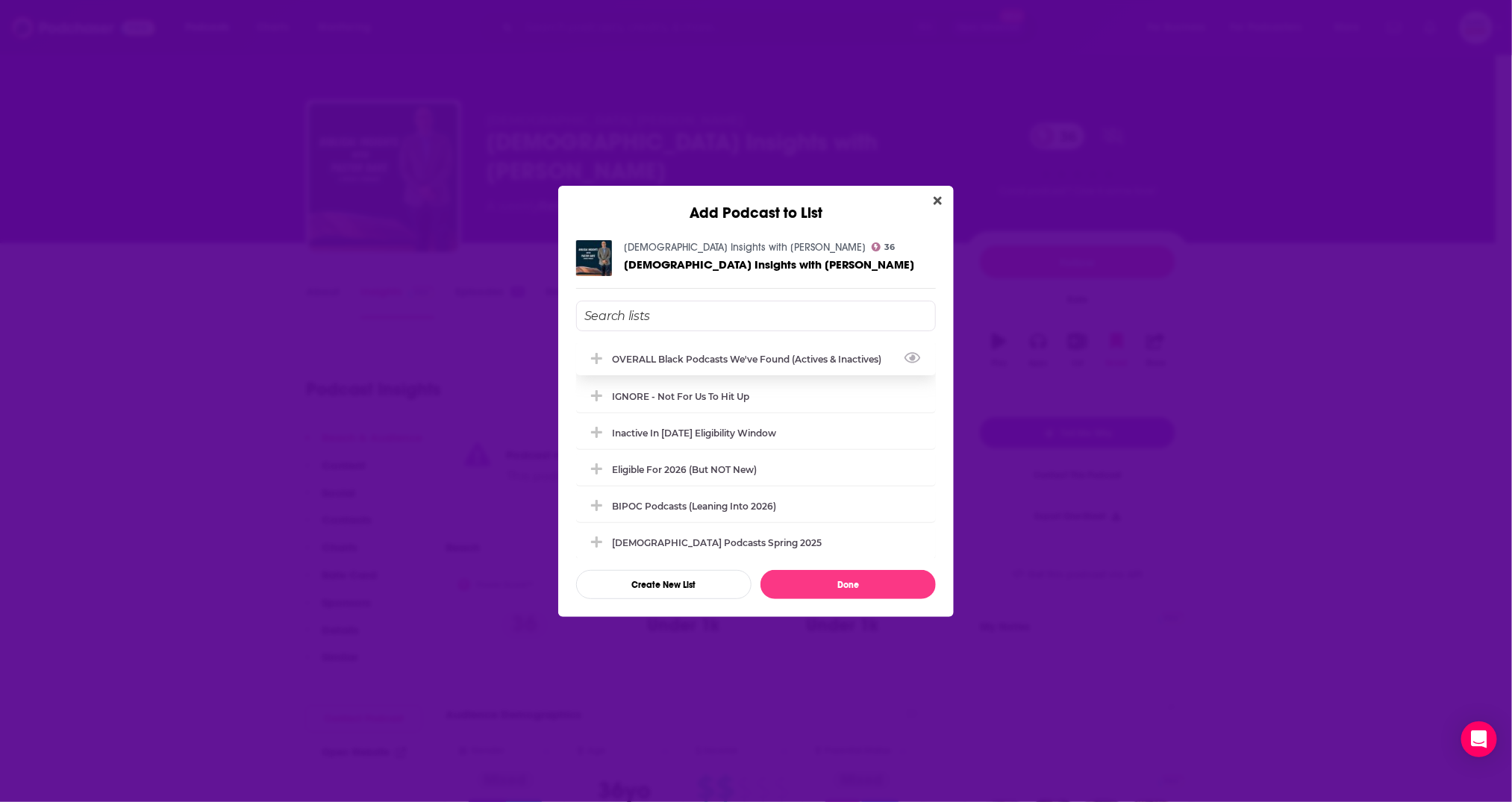
click at [785, 363] on div "OVERALL Black podcasts we've found (actives & inactives)" at bounding box center [751, 359] width 278 height 11
click at [898, 582] on button "Done" at bounding box center [848, 584] width 176 height 29
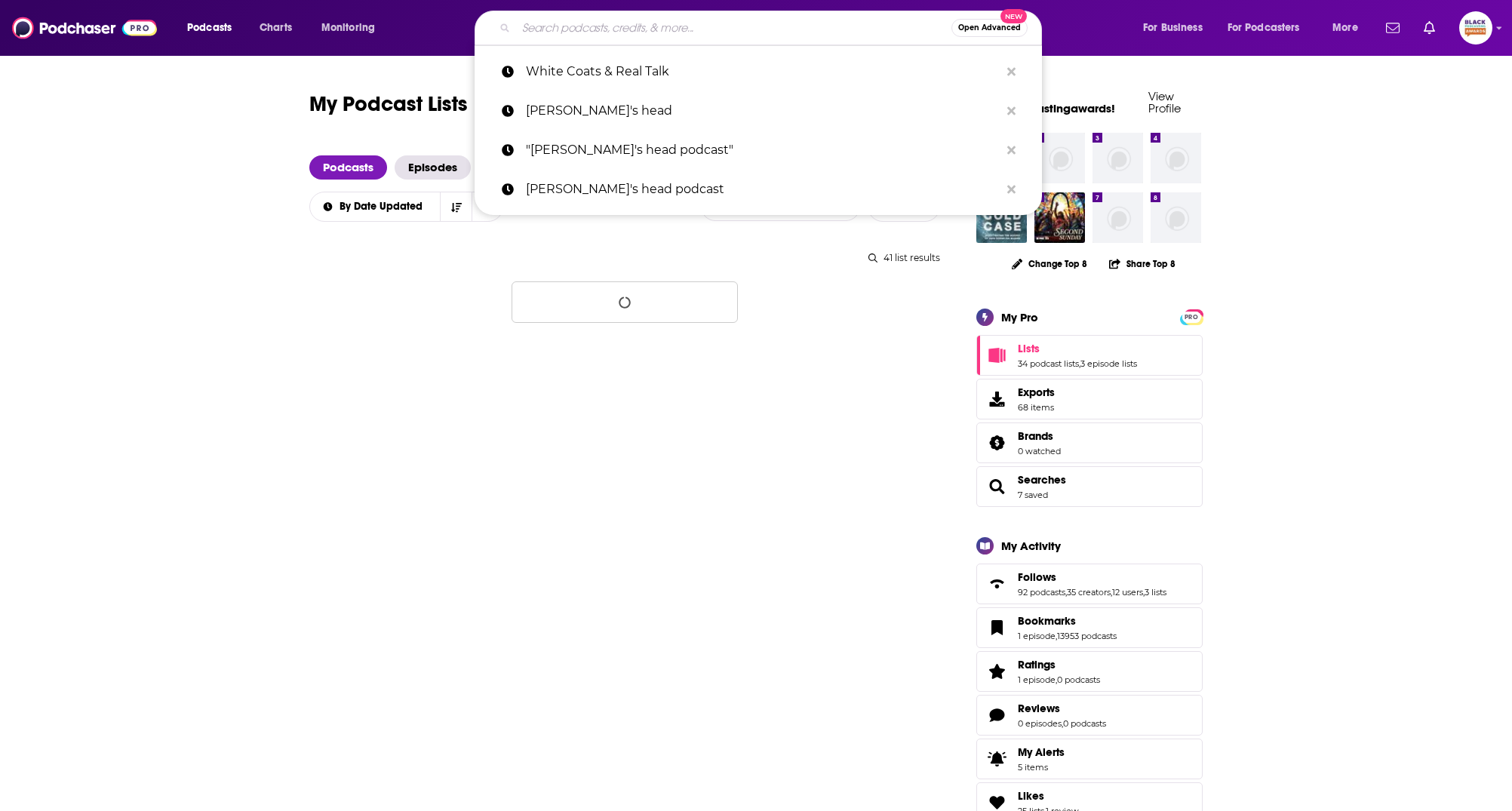
click at [620, 28] on input "Search podcasts, credits, & more..." at bounding box center [733, 28] width 436 height 24
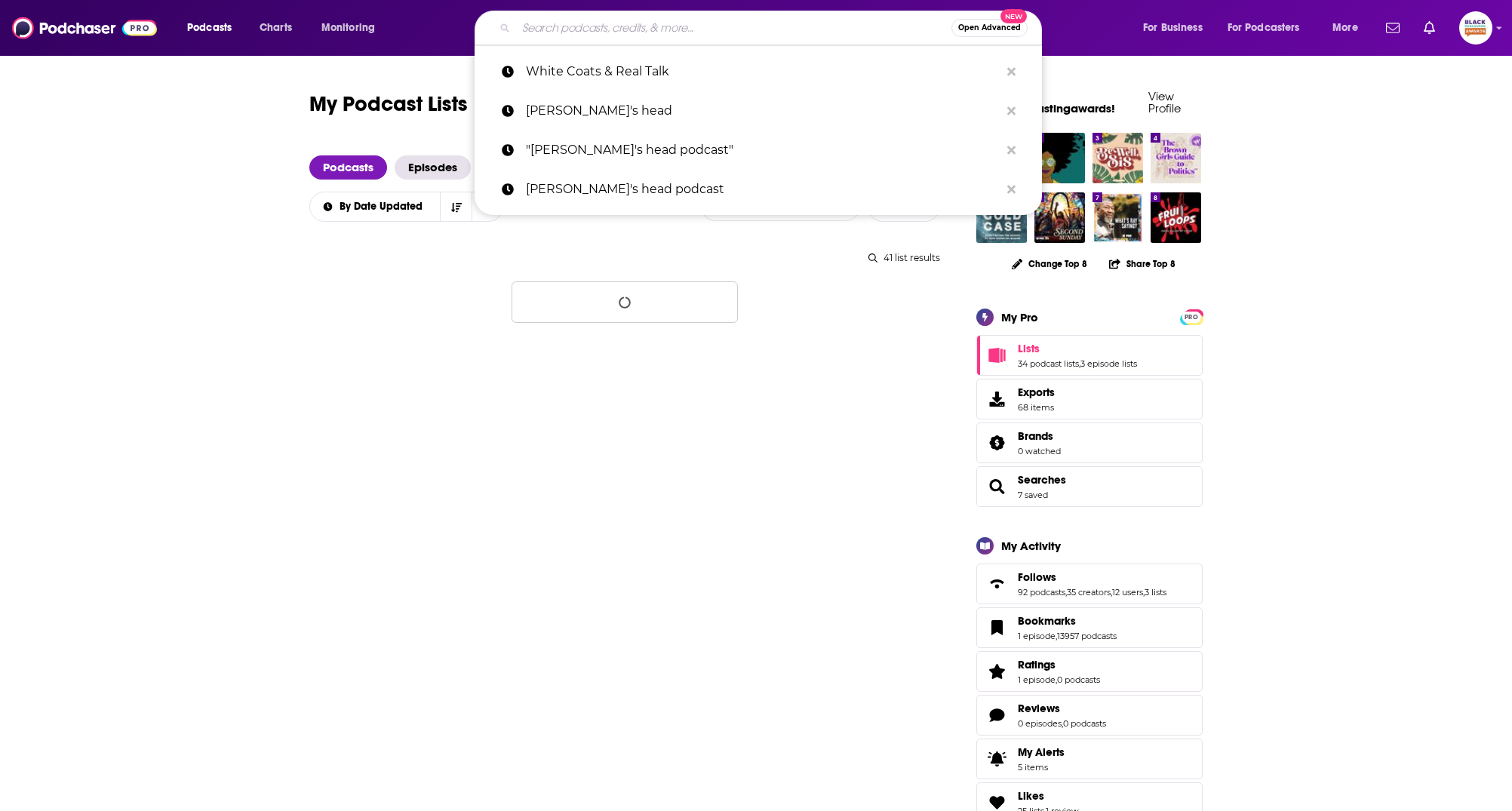
paste input "Beyond Ordinary"
type input "Beyond Ordinary"
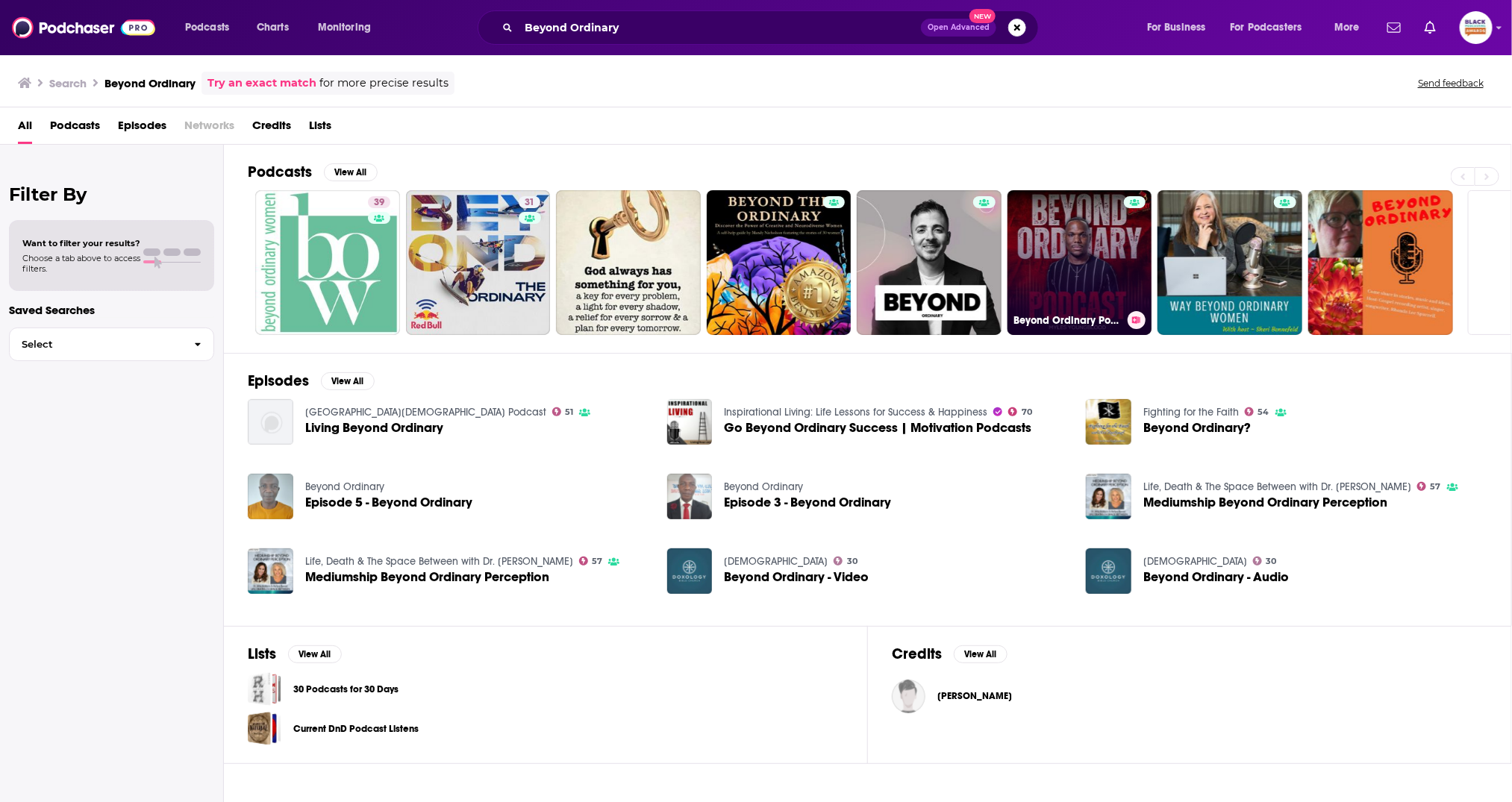
click at [1107, 238] on link "Beyond Ordinary Podcast" at bounding box center [1080, 262] width 145 height 144
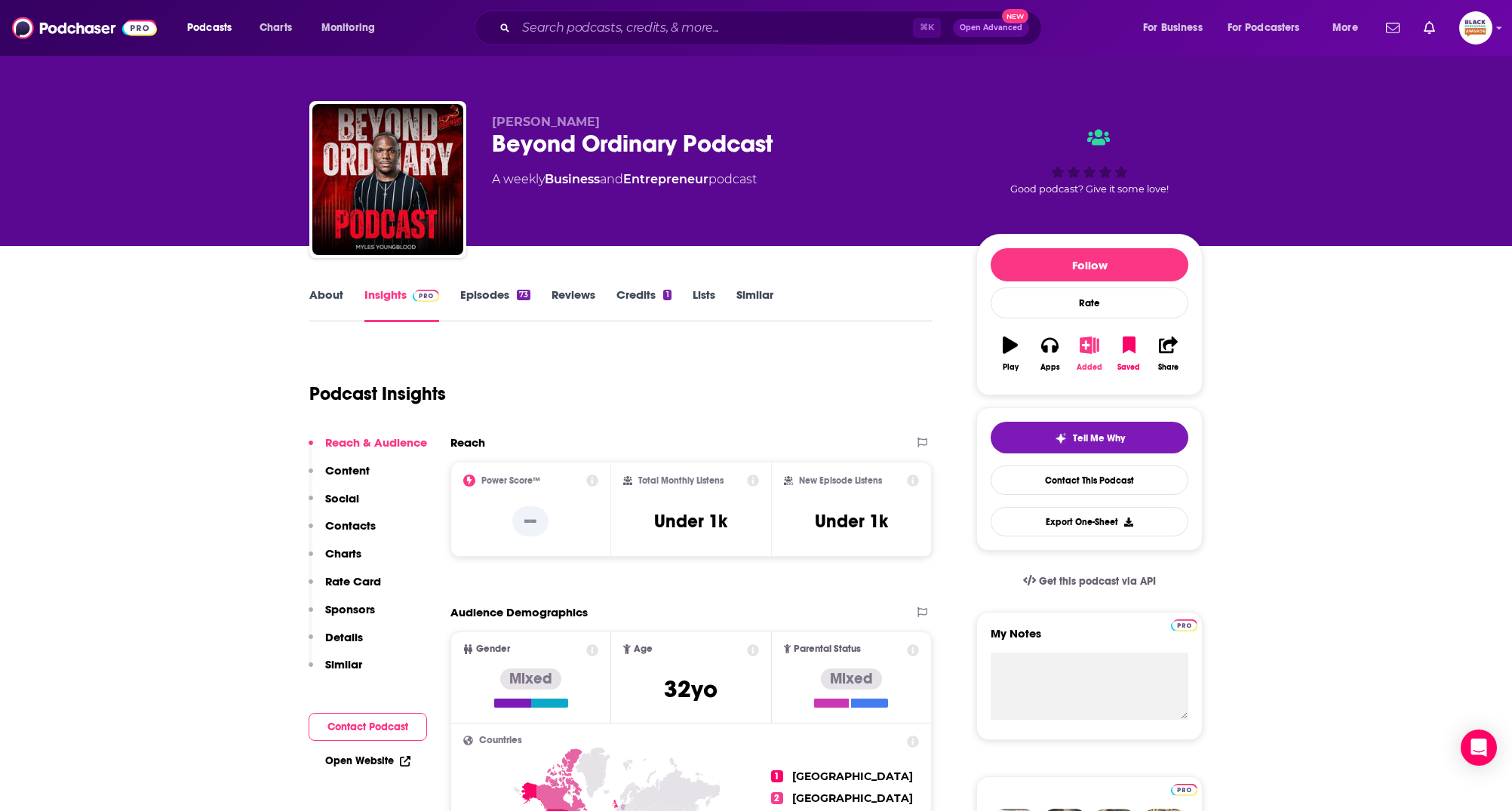
click at [1092, 344] on icon "button" at bounding box center [1089, 345] width 18 height 17
